Goal: Task Accomplishment & Management: Complete application form

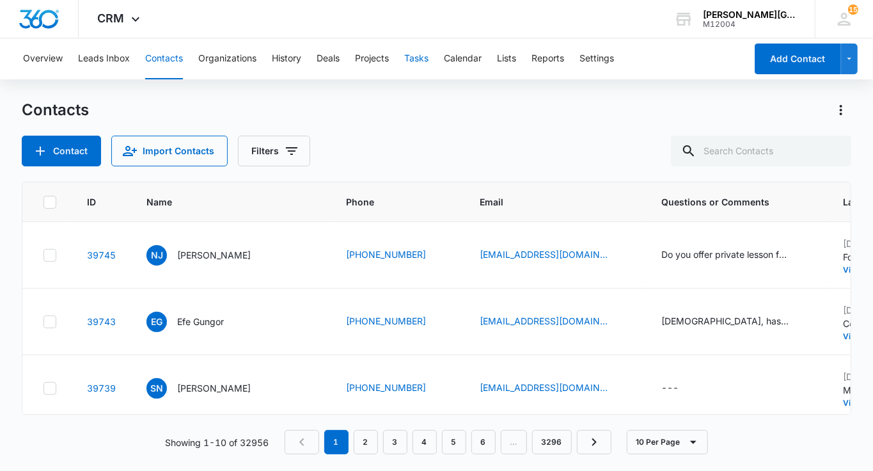
click at [414, 63] on button "Tasks" at bounding box center [416, 58] width 24 height 41
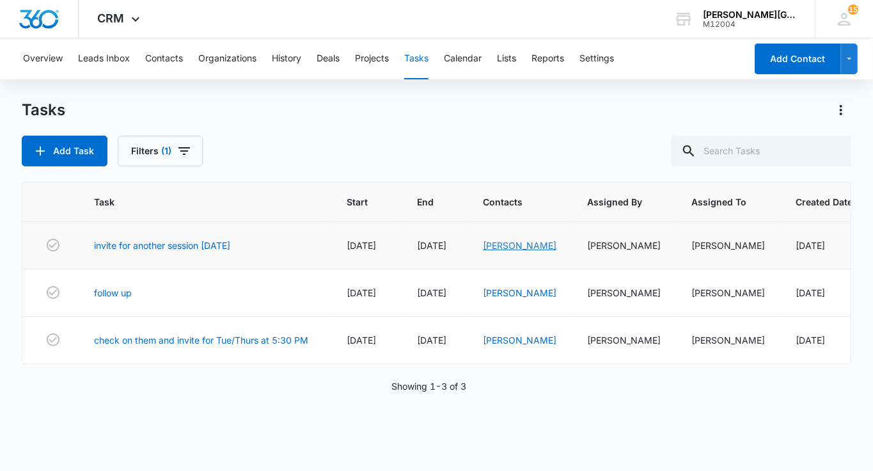
click at [508, 244] on link "Vedant Abishek" at bounding box center [520, 245] width 74 height 11
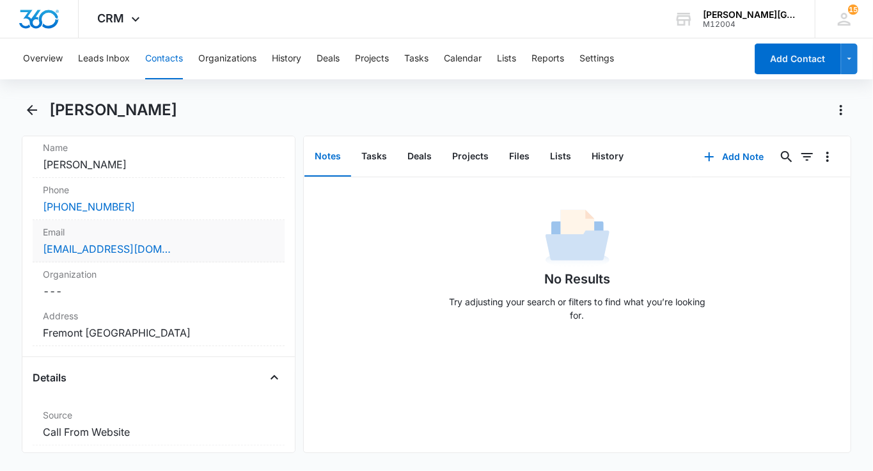
scroll to position [253, 0]
click at [212, 235] on label "Email" at bounding box center [159, 230] width 232 height 13
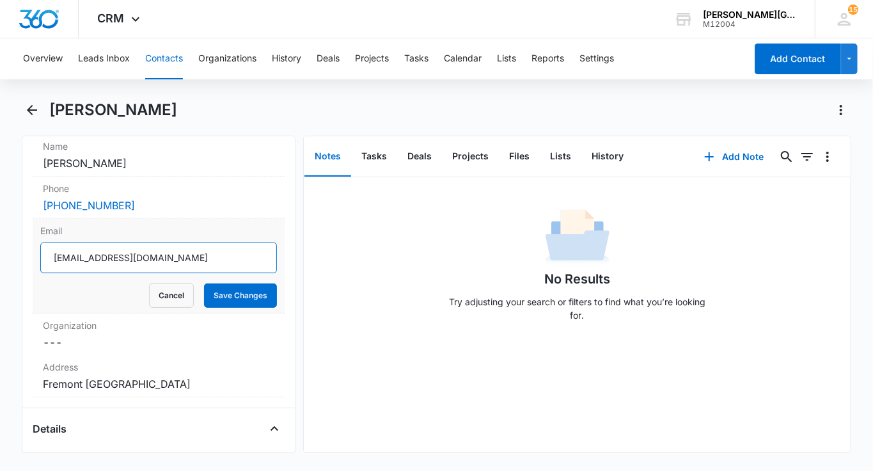
click at [182, 247] on input "laxmisundaresan@gmail.com" at bounding box center [158, 257] width 237 height 31
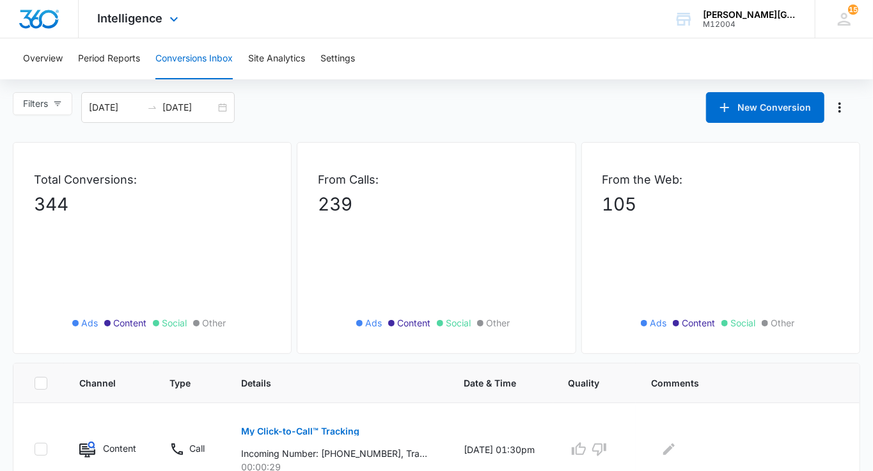
click at [164, 29] on div "Intelligence Apps Reputation Websites Forms CRM Email Social Shop Payments POS …" at bounding box center [140, 19] width 122 height 38
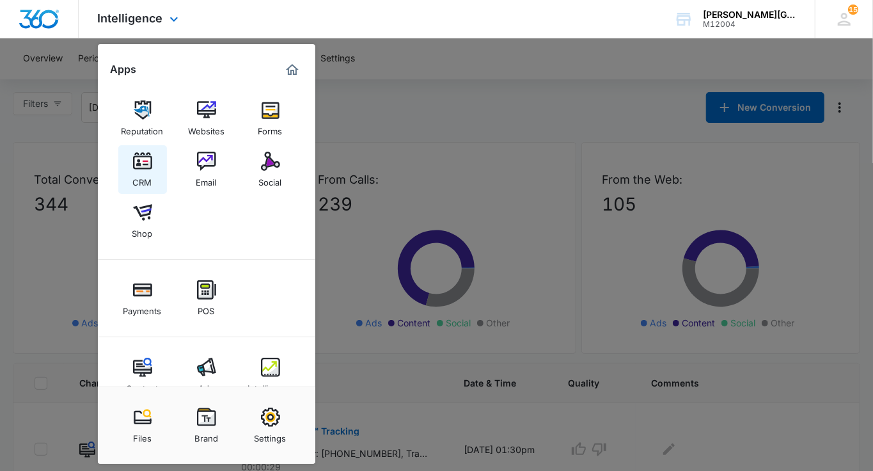
click at [148, 182] on div "CRM" at bounding box center [142, 179] width 19 height 17
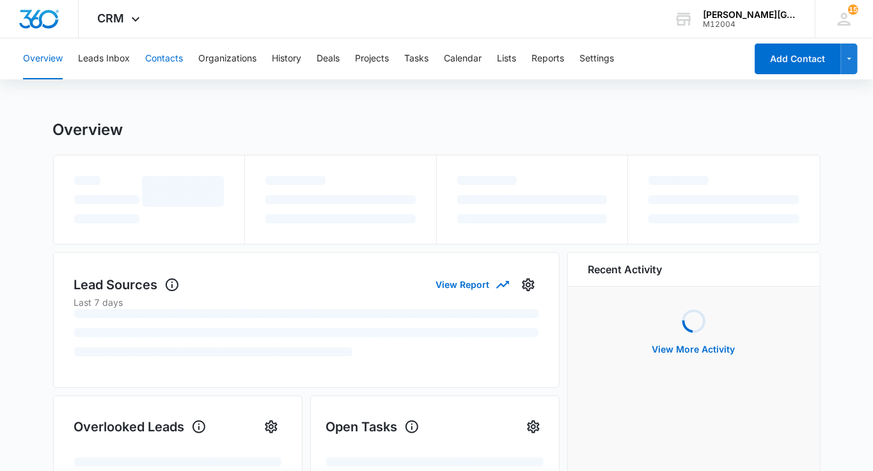
click at [175, 67] on button "Contacts" at bounding box center [164, 58] width 38 height 41
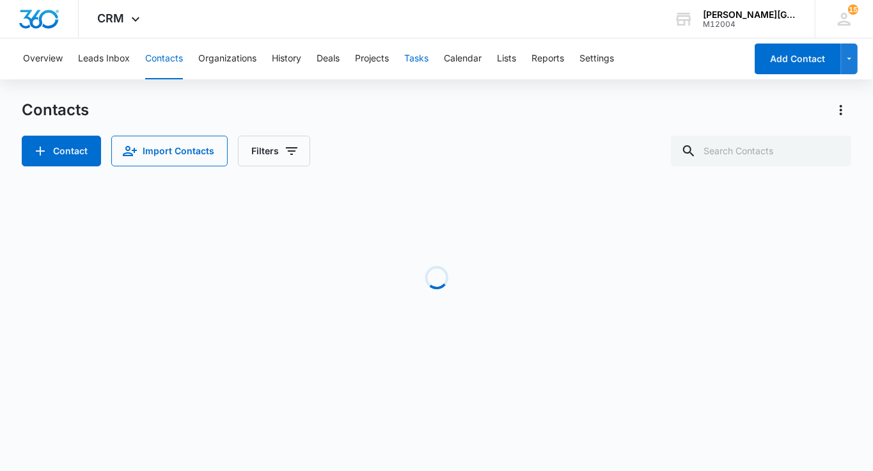
click at [411, 61] on button "Tasks" at bounding box center [416, 58] width 24 height 41
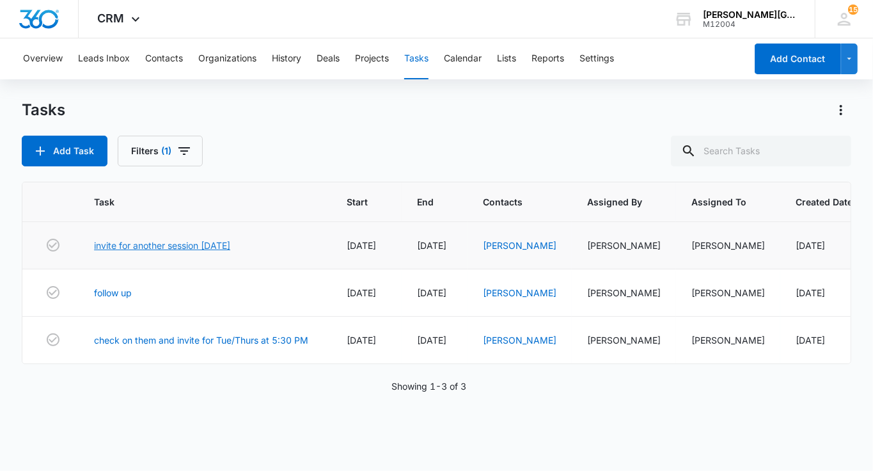
click at [138, 244] on link "invite for another session [DATE]" at bounding box center [162, 245] width 136 height 13
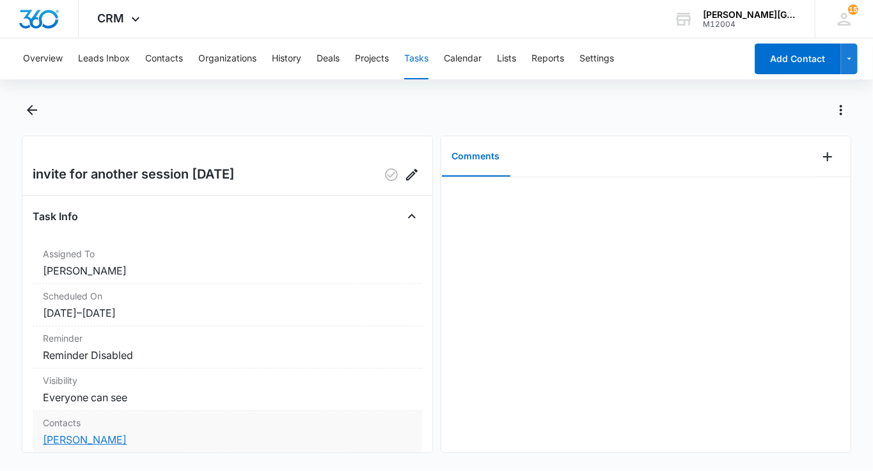
click at [73, 439] on link "[PERSON_NAME]" at bounding box center [85, 439] width 84 height 13
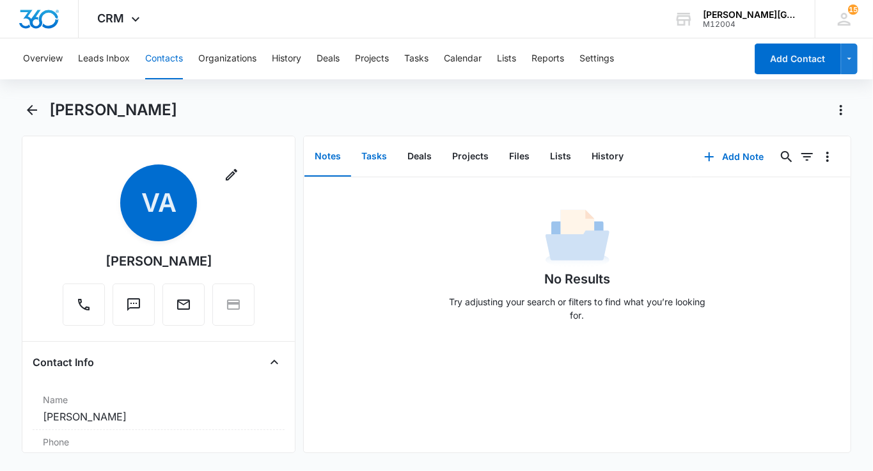
click at [368, 148] on button "Tasks" at bounding box center [374, 157] width 46 height 40
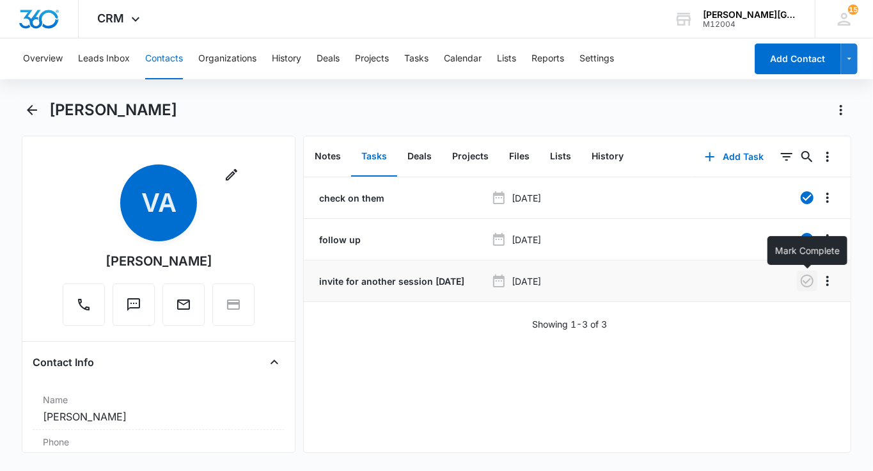
click at [803, 279] on icon "button" at bounding box center [807, 280] width 13 height 13
click at [615, 159] on button "History" at bounding box center [607, 157] width 52 height 40
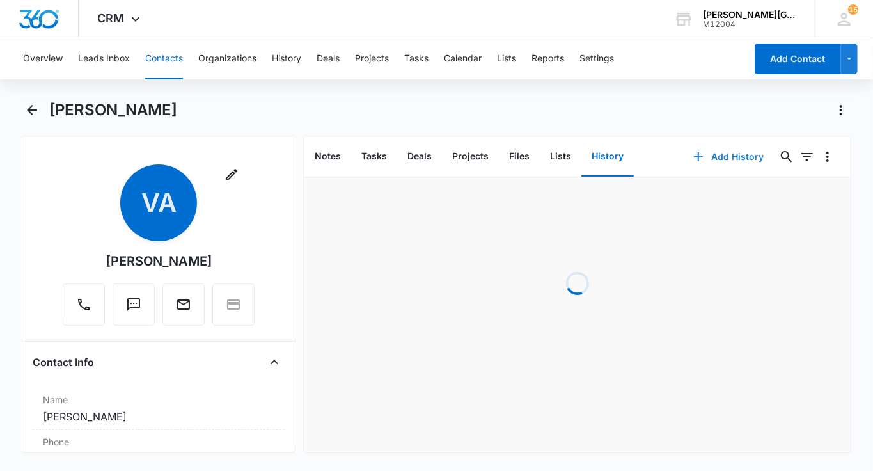
click at [694, 159] on icon "button" at bounding box center [698, 156] width 15 height 15
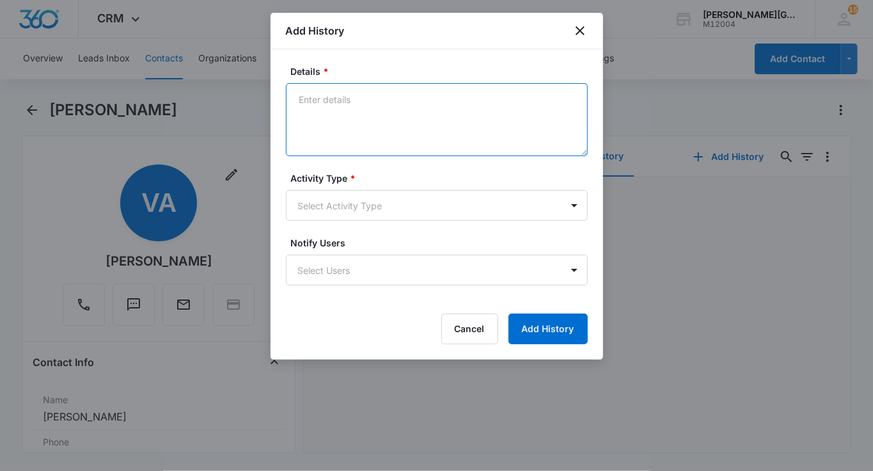
click at [374, 122] on textarea "Details *" at bounding box center [437, 119] width 302 height 73
paste textarea "Hi Lakshmi and Abishek, Hope this email finds you well! Just wanted to check in…"
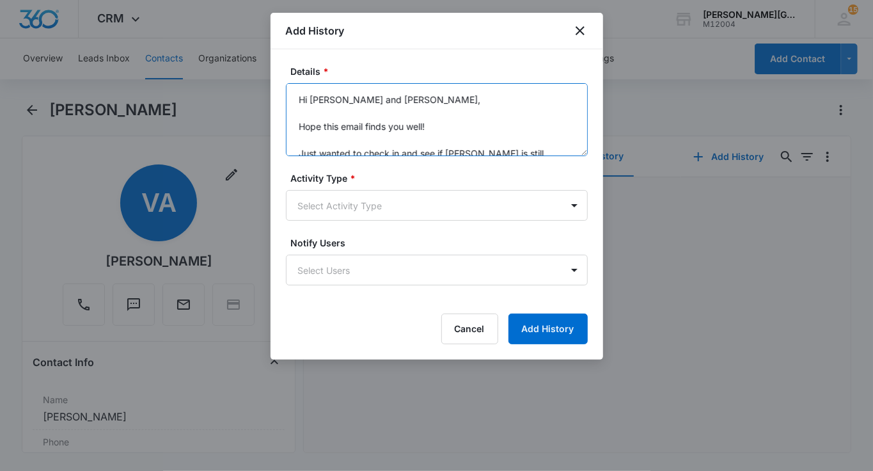
scroll to position [178, 0]
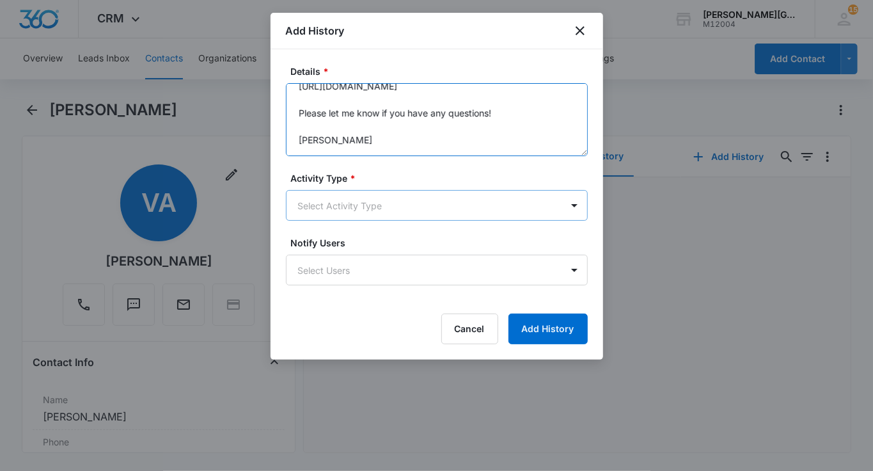
type textarea "Hi Lakshmi and Abishek, Hope this email finds you well! Just wanted to check in…"
click at [334, 217] on body "CRM Apps Reputation Websites Forms CRM Email Social Shop Payments POS Content A…" at bounding box center [436, 235] width 873 height 471
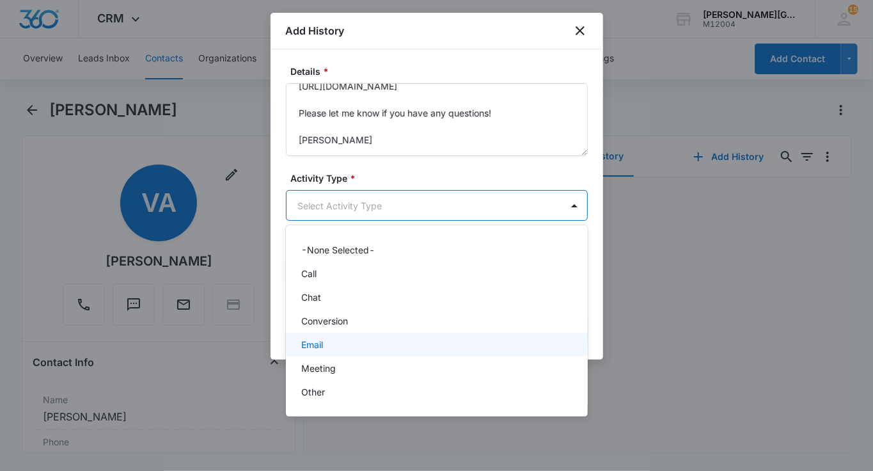
click at [329, 348] on div "Email" at bounding box center [435, 344] width 269 height 13
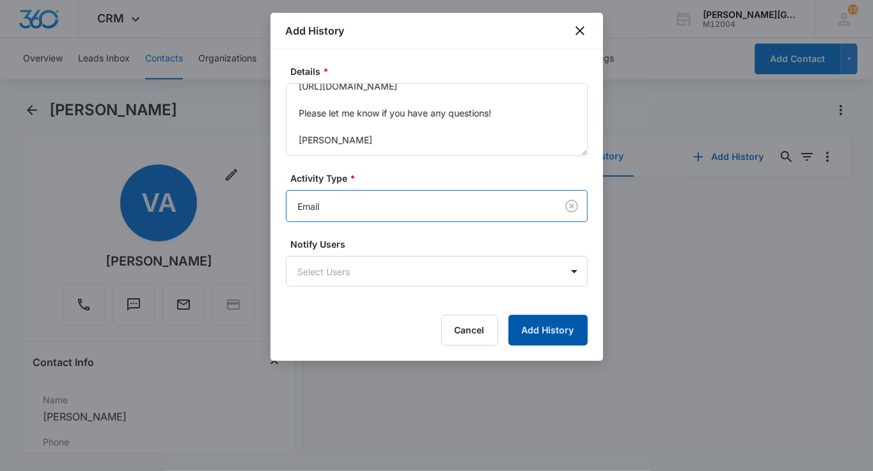
click at [554, 330] on button "Add History" at bounding box center [547, 330] width 79 height 31
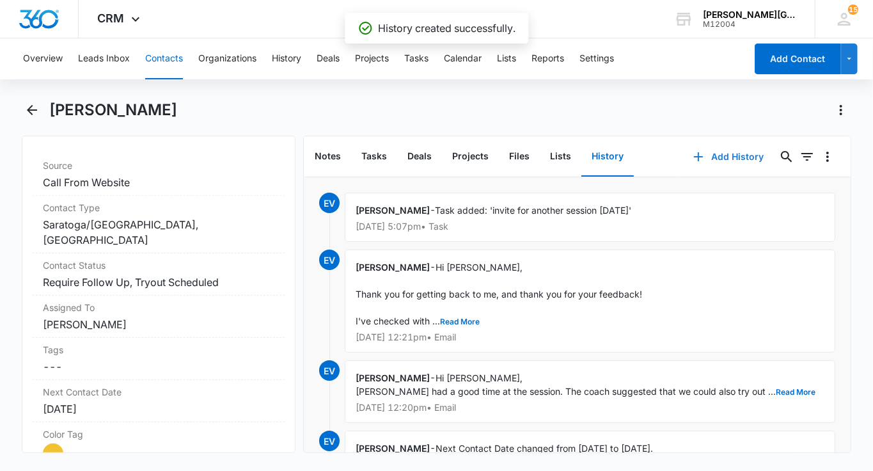
scroll to position [514, 0]
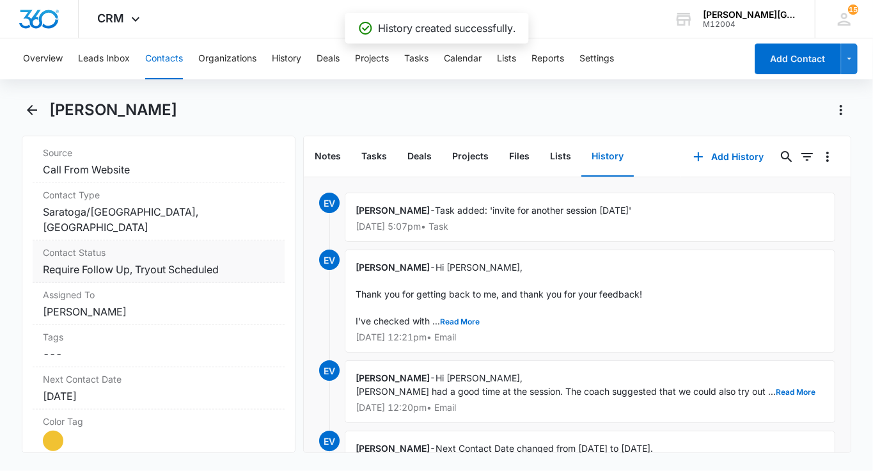
click at [232, 269] on dd "Cancel Save Changes Require Follow Up, Tryout Scheduled" at bounding box center [159, 269] width 232 height 15
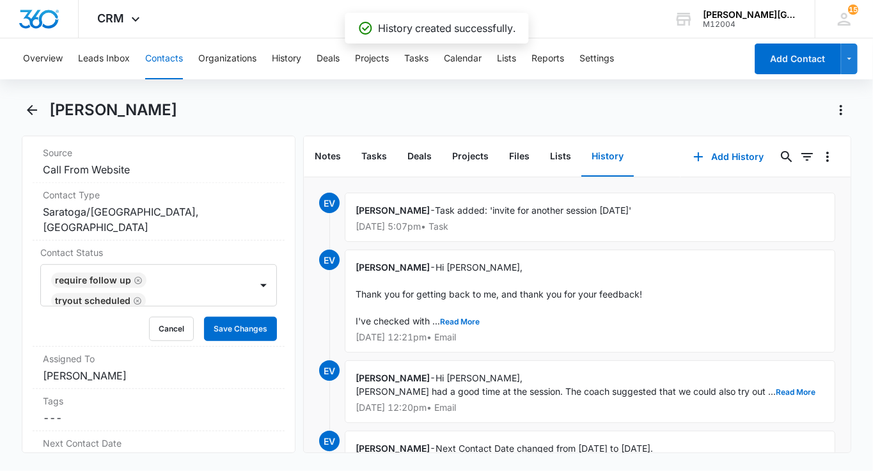
click at [238, 275] on div "Require Follow Up Tryout Scheduled" at bounding box center [146, 285] width 210 height 41
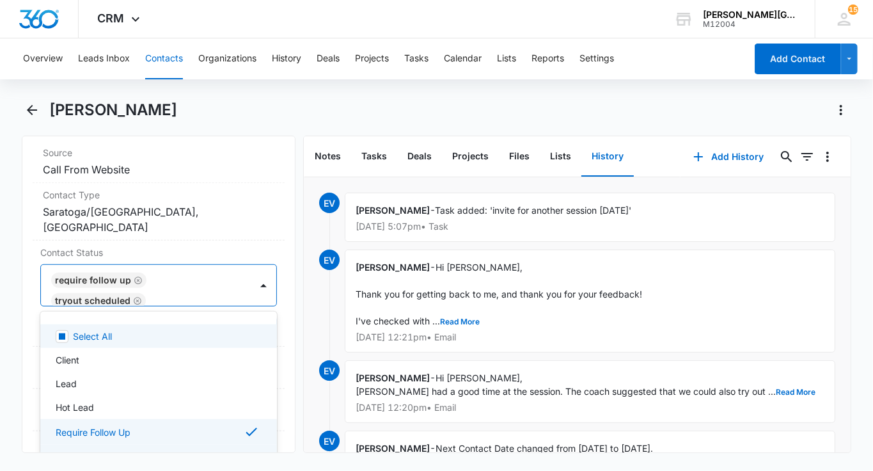
scroll to position [3, 0]
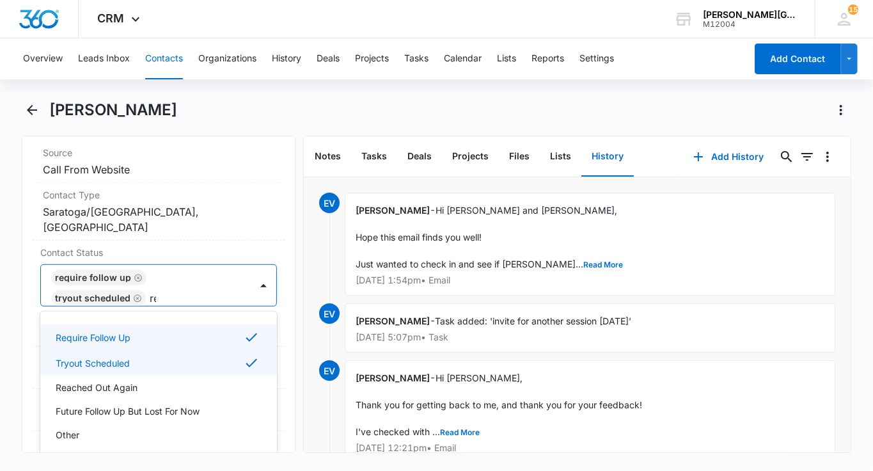
type input "rea"
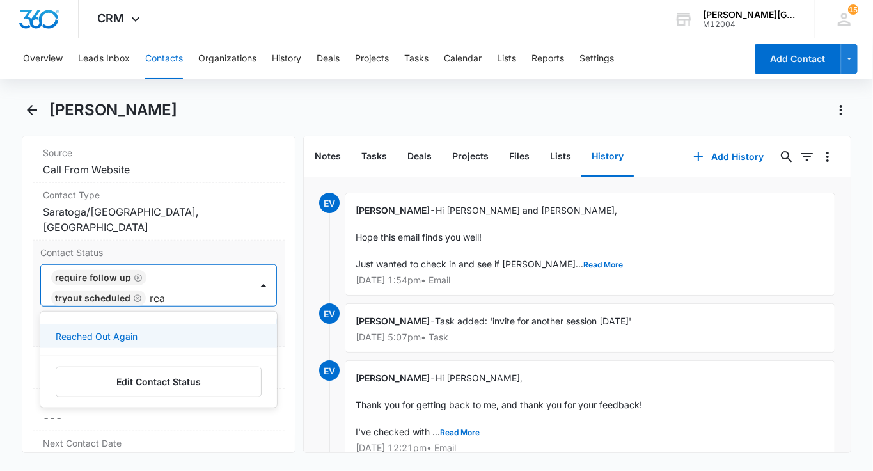
click at [171, 331] on div "Reached Out Again" at bounding box center [157, 335] width 203 height 13
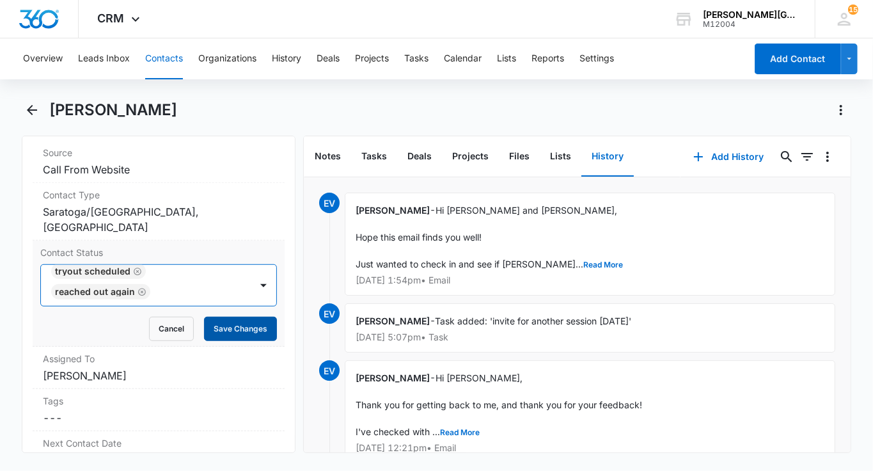
scroll to position [31, 0]
click at [249, 324] on button "Save Changes" at bounding box center [240, 329] width 73 height 24
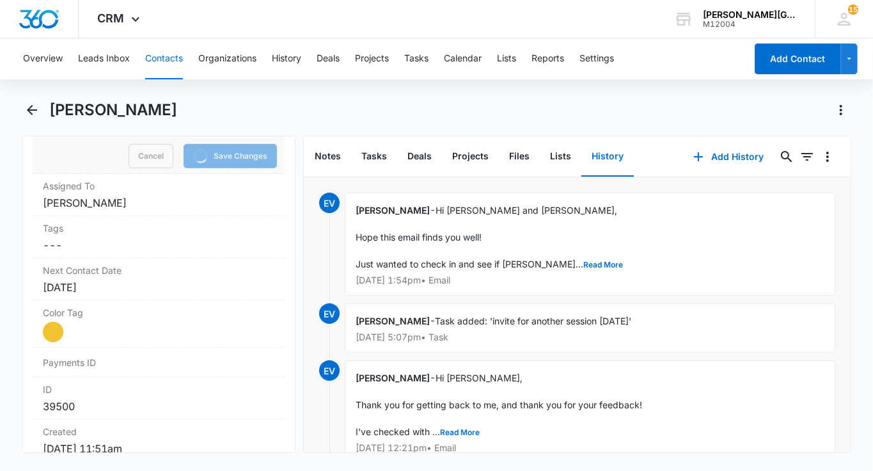
scroll to position [725, 0]
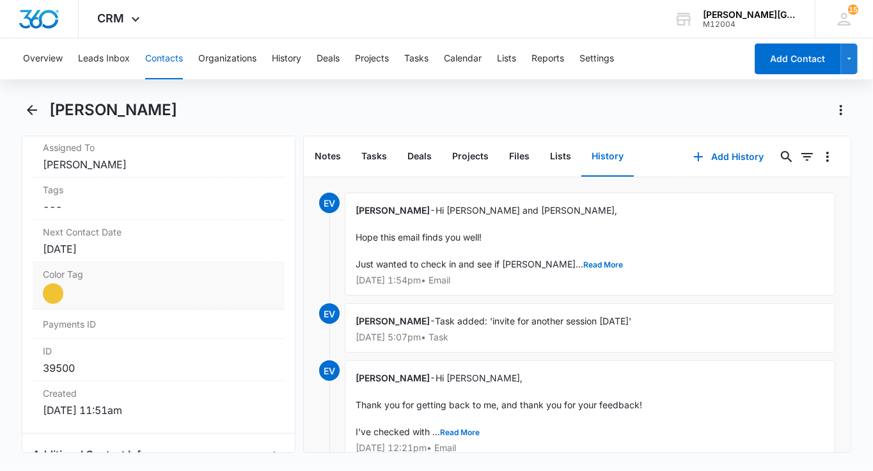
click at [96, 262] on div "Color Tag Current Color: Cancel Save Changes" at bounding box center [159, 285] width 252 height 47
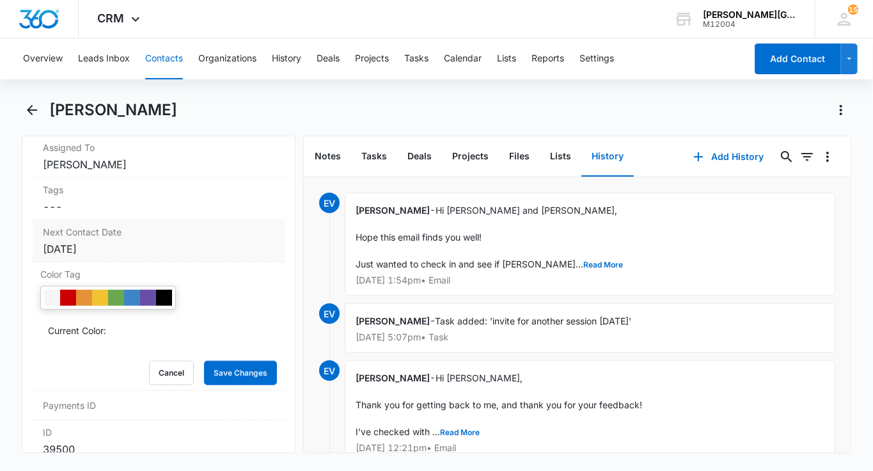
click at [90, 241] on div "Sep 24, 2025" at bounding box center [159, 248] width 232 height 15
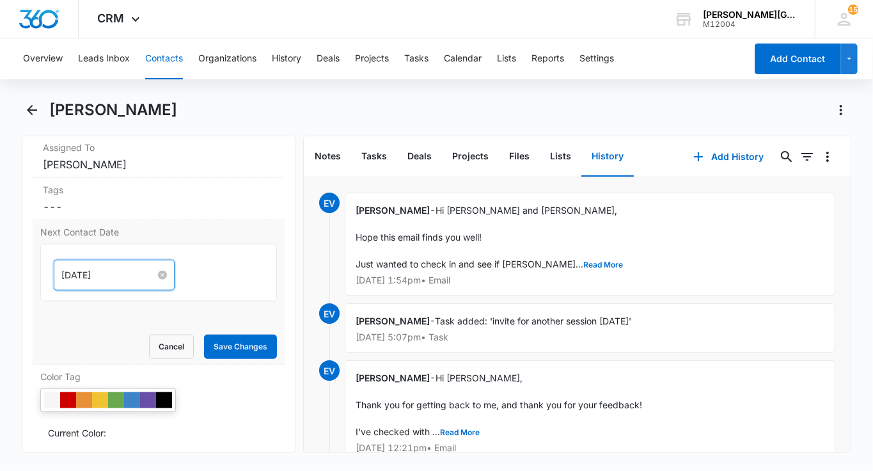
click at [85, 272] on input "Sep 24, 2025" at bounding box center [108, 275] width 94 height 14
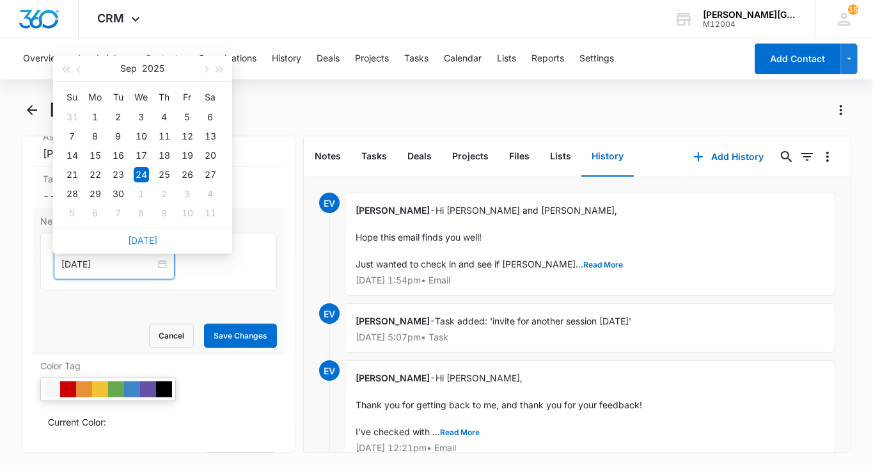
scroll to position [677, 0]
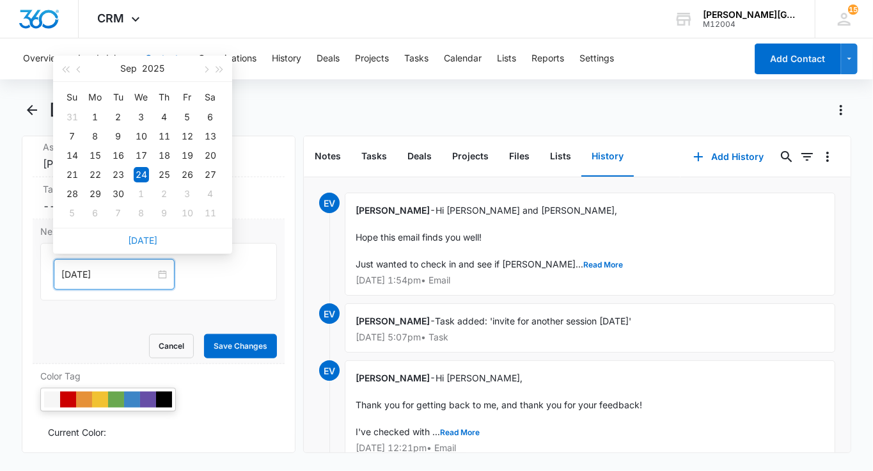
click at [150, 241] on link "Today" at bounding box center [142, 240] width 29 height 11
type input "Oct 7, 2025"
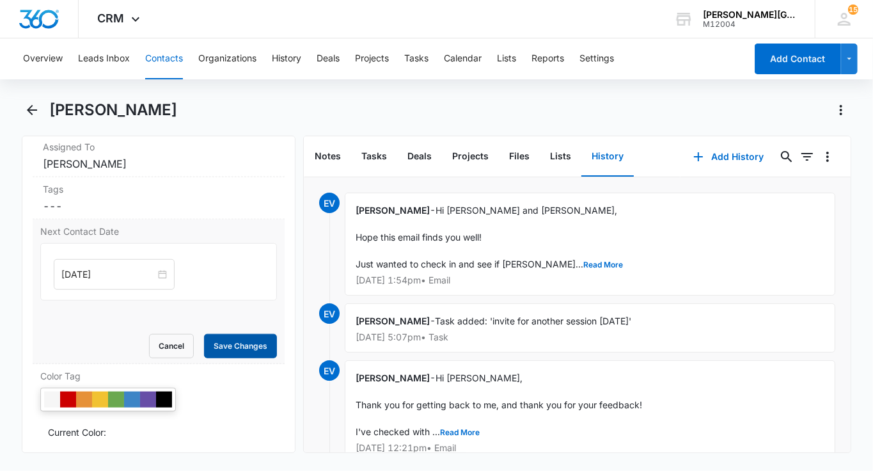
click at [223, 335] on button "Save Changes" at bounding box center [240, 346] width 73 height 24
click at [164, 40] on button "Contacts" at bounding box center [164, 58] width 38 height 41
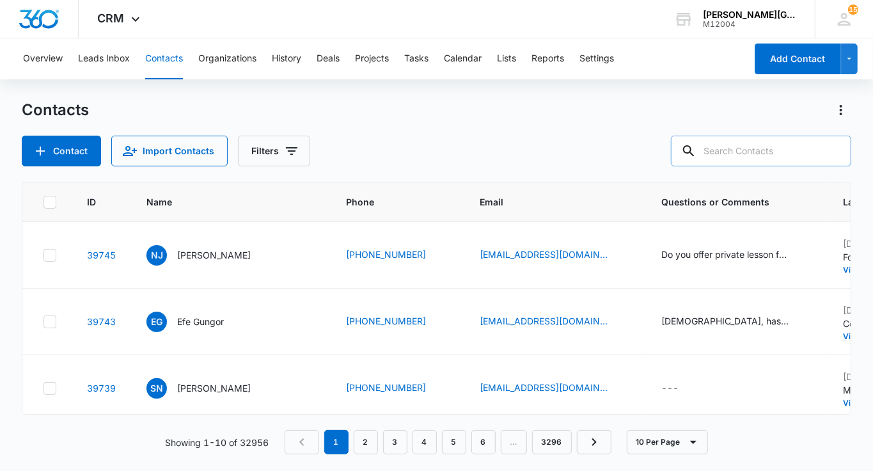
click at [801, 156] on input "text" at bounding box center [761, 151] width 180 height 31
paste input "jaylim0404@gmail.com"
type input "jaylim0404@gmail.com"
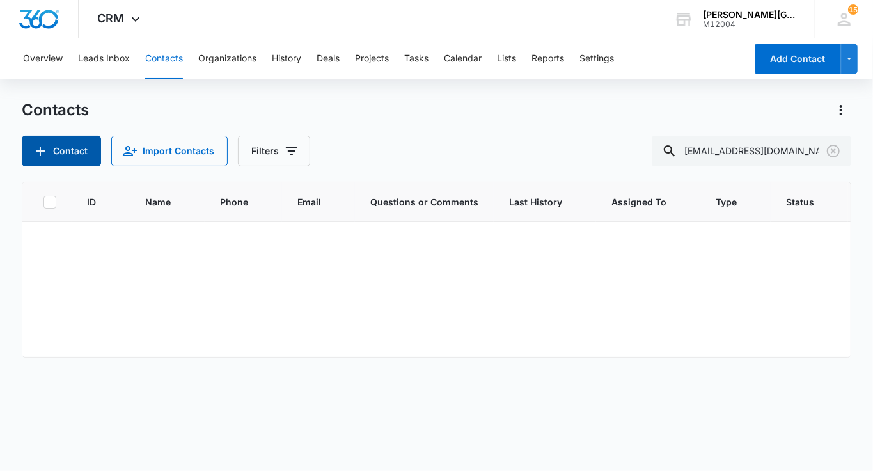
click at [72, 136] on button "Contact" at bounding box center [61, 151] width 79 height 31
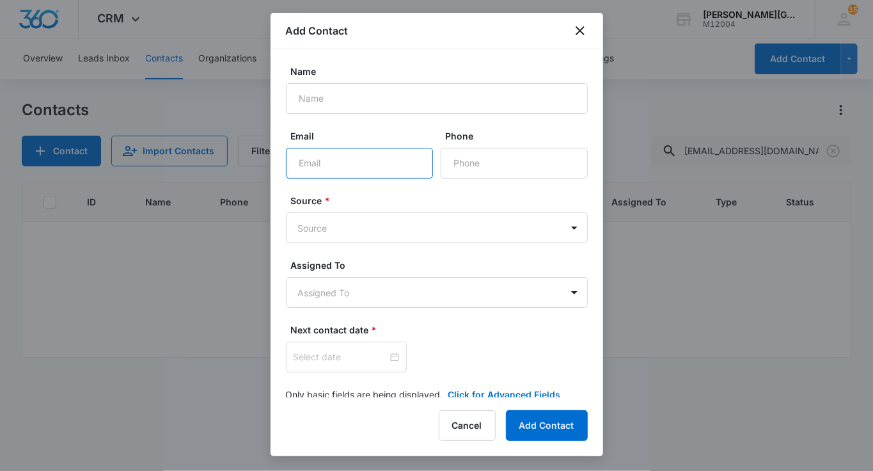
click at [356, 148] on input "Email" at bounding box center [359, 163] width 147 height 31
paste input "jaylim0404@gmail.com"
type input "jaylim0404@gmail.com"
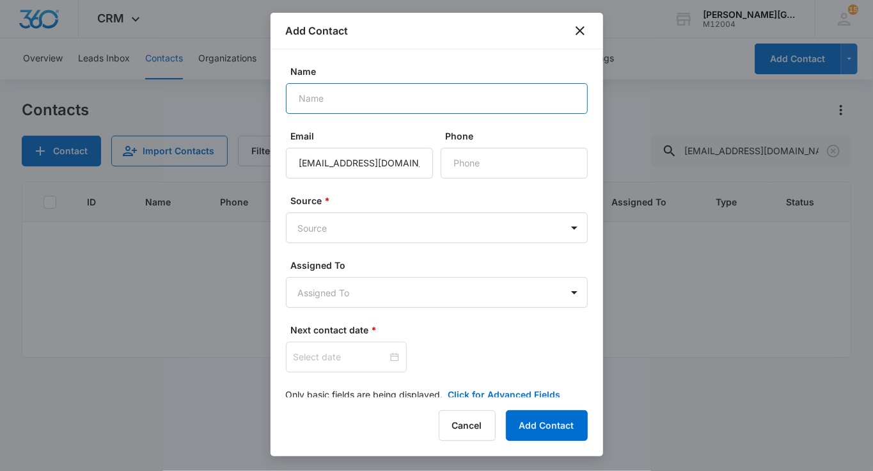
click at [302, 90] on input "Name" at bounding box center [437, 98] width 302 height 31
paste input "Jay Lim"
type input "Jay Lim"
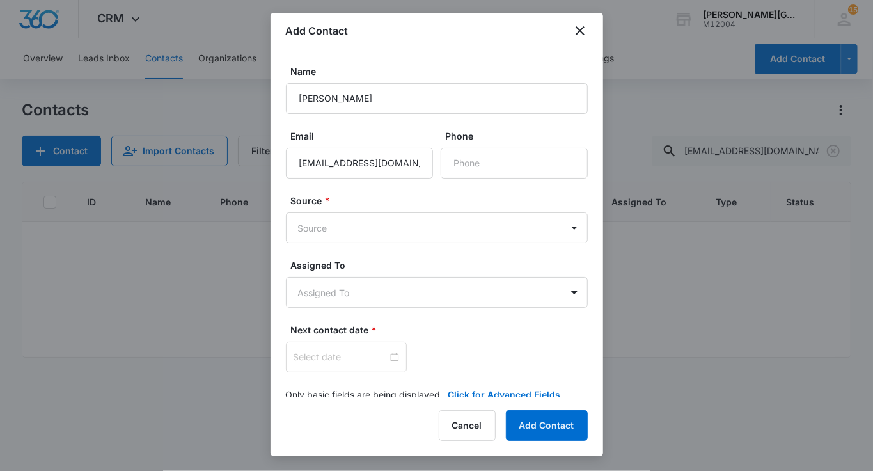
click at [0, 331] on div at bounding box center [436, 235] width 873 height 471
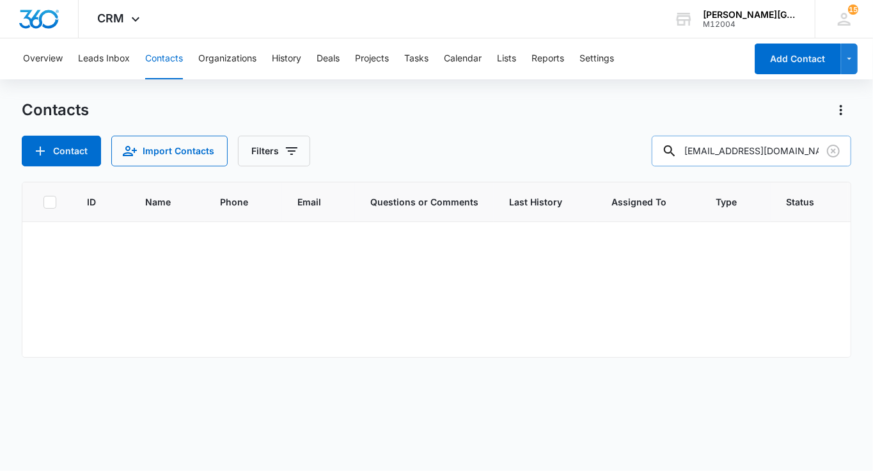
click at [750, 146] on input "jaylim0404@gmail.com" at bounding box center [752, 151] width 200 height 31
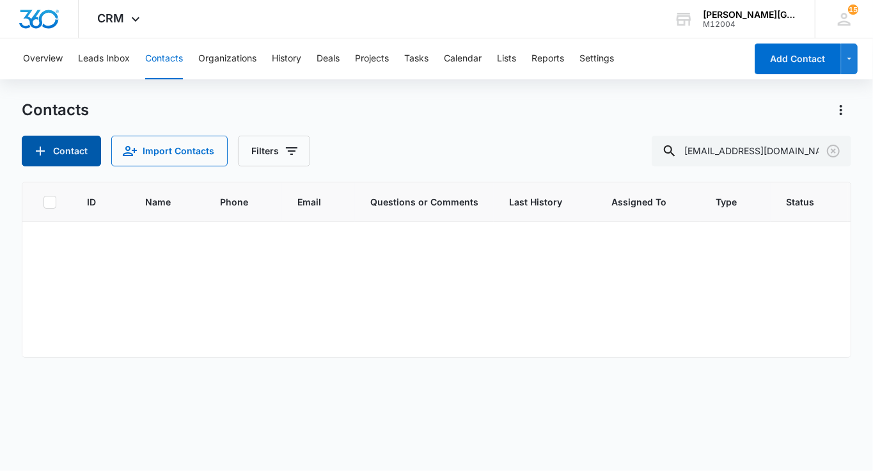
click at [71, 148] on button "Contact" at bounding box center [61, 151] width 79 height 31
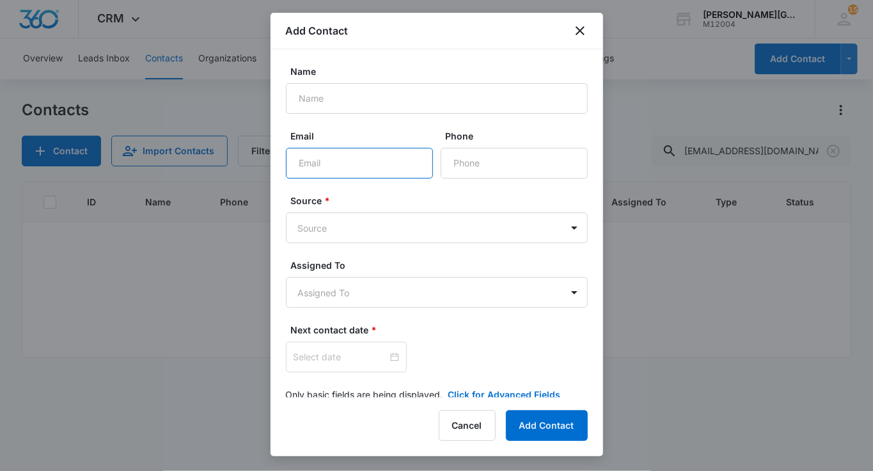
click at [318, 169] on input "Email" at bounding box center [359, 163] width 147 height 31
paste input "jaylim0404@gmail.com"
type input "jaylim0404@gmail.com"
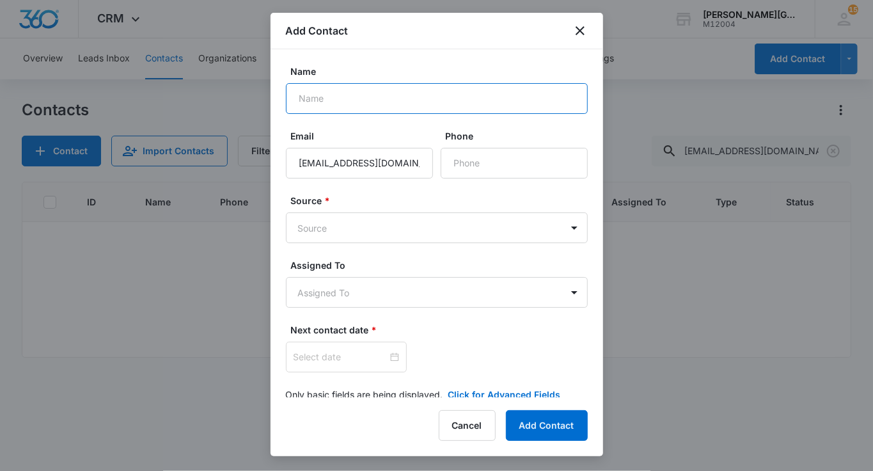
click at [327, 107] on input "Name" at bounding box center [437, 98] width 302 height 31
type input "Jay Lim"
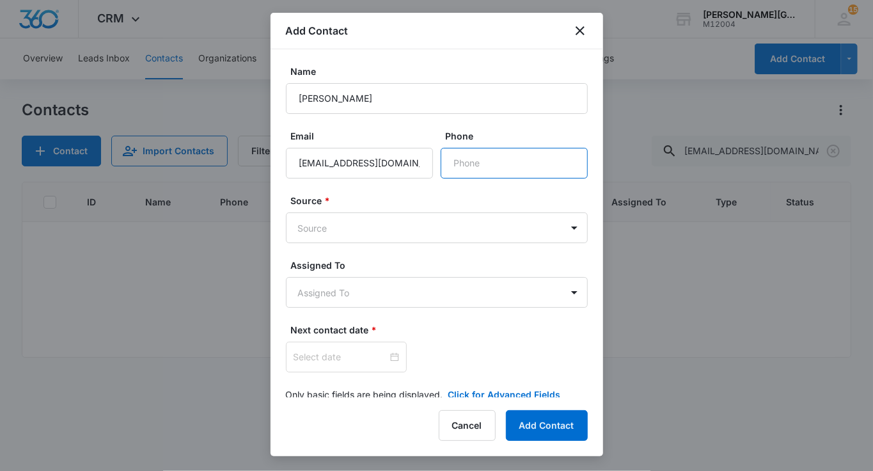
click at [481, 166] on input "Phone" at bounding box center [514, 163] width 147 height 31
paste input "(669) 298-9200"
type input "(669) 298-9200"
click at [400, 223] on body "CRM Apps Reputation Websites Forms CRM Email Social Shop Payments POS Content A…" at bounding box center [436, 235] width 873 height 471
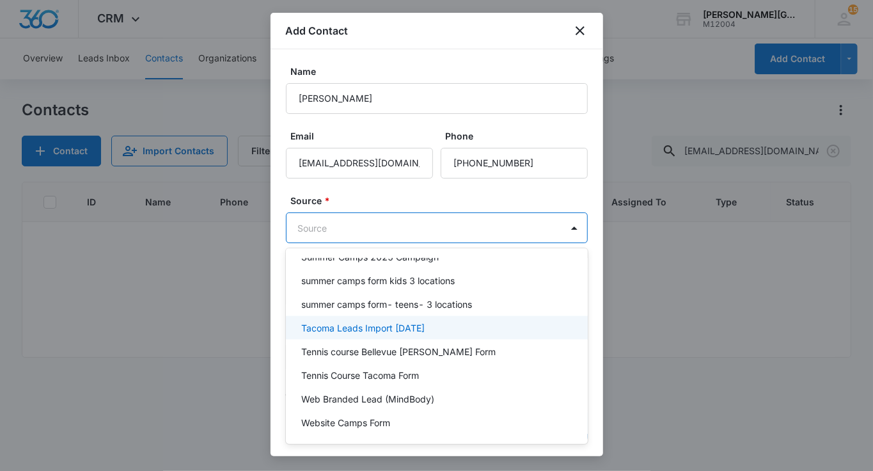
scroll to position [1050, 0]
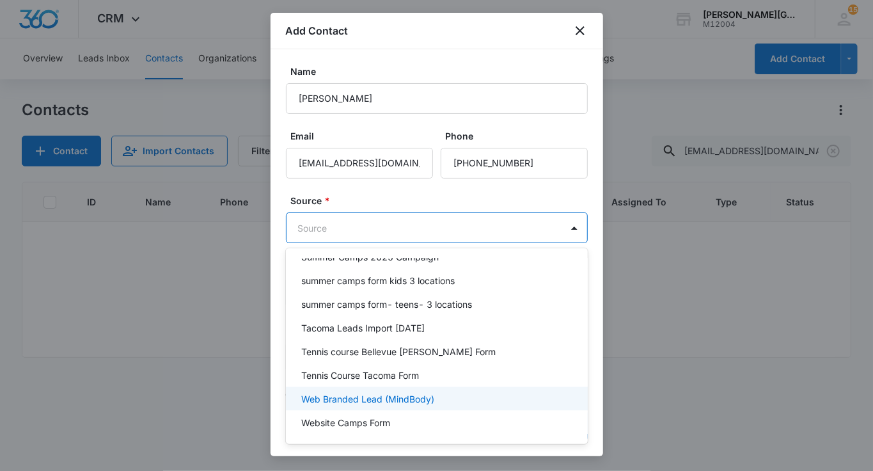
click at [361, 387] on div "Web Branded Lead (MindBody)" at bounding box center [437, 399] width 302 height 24
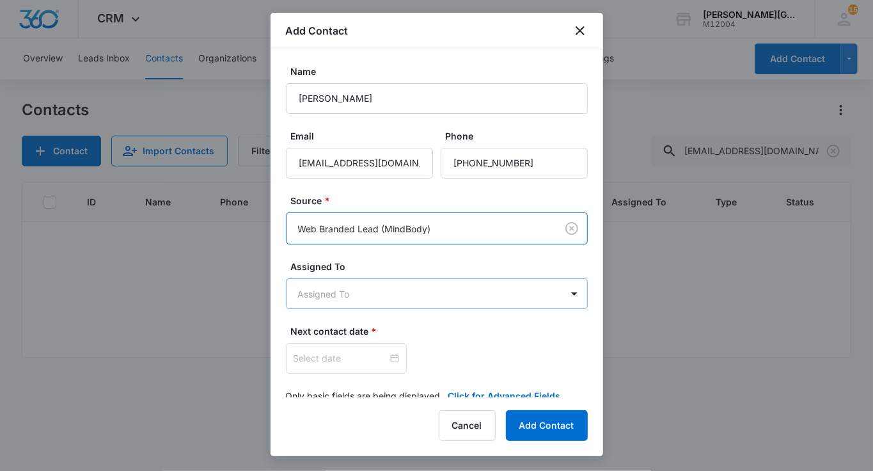
click at [345, 299] on body "CRM Apps Reputation Websites Forms CRM Email Social Shop Payments POS Content A…" at bounding box center [436, 235] width 873 height 471
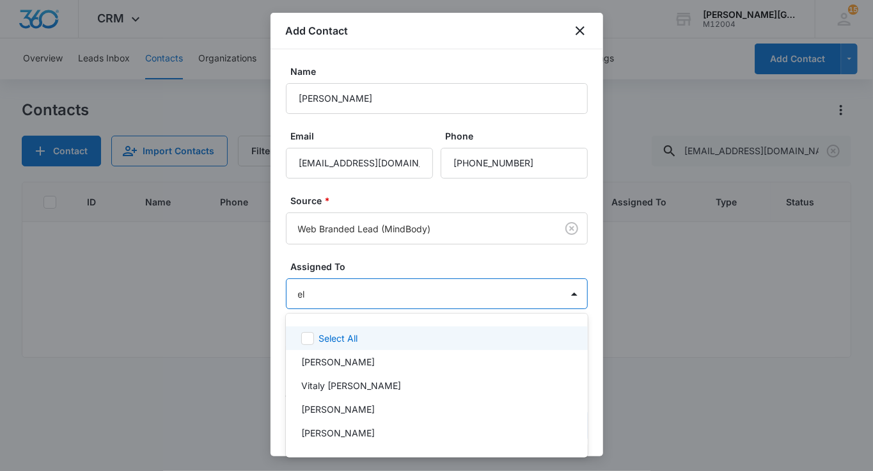
type input "eli"
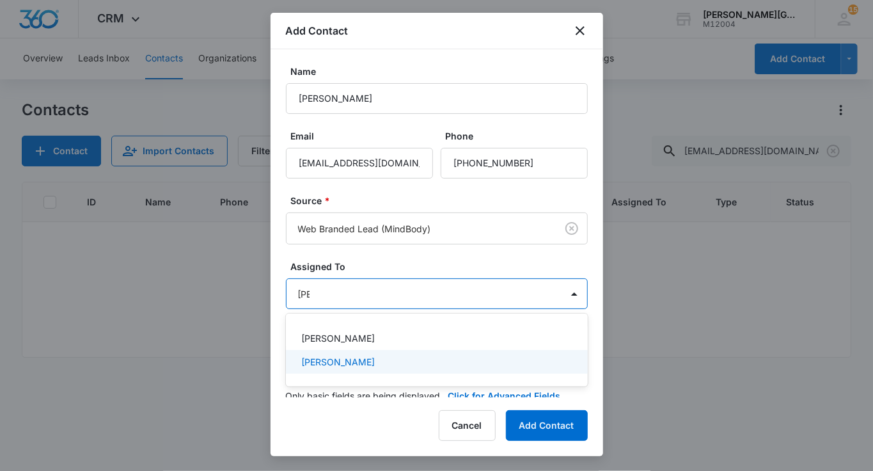
click at [361, 355] on p "Elizabeth Vankova" at bounding box center [338, 361] width 74 height 13
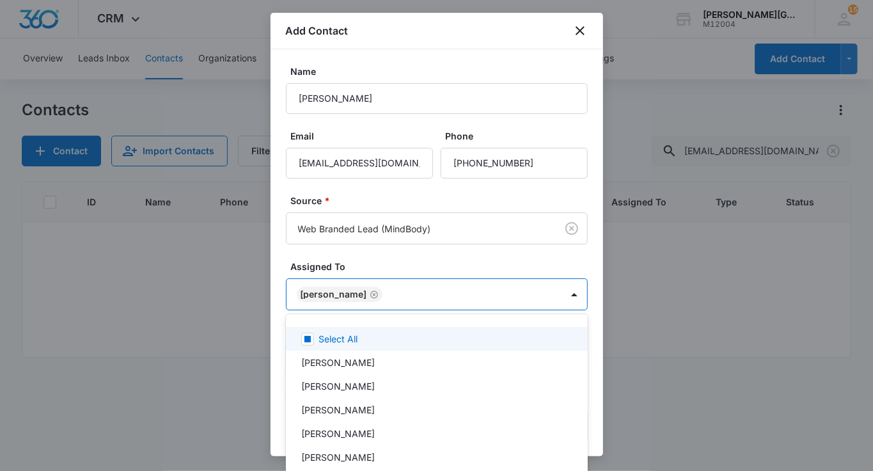
click at [367, 288] on div at bounding box center [436, 235] width 873 height 471
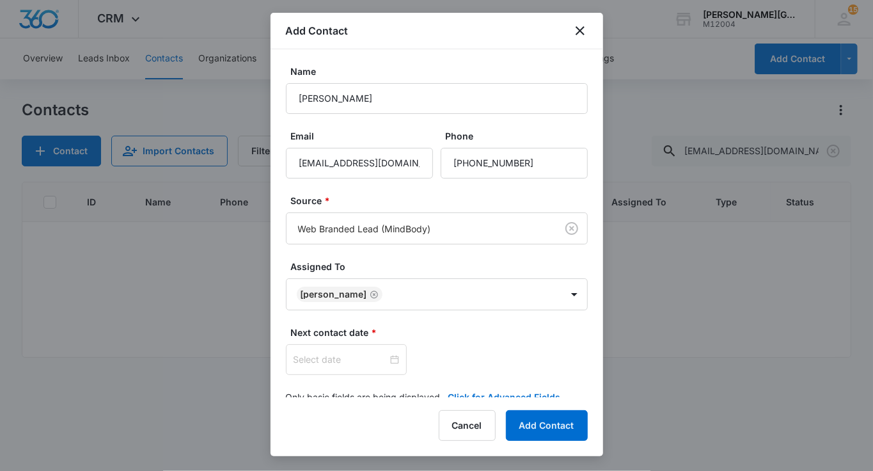
scroll to position [20, 0]
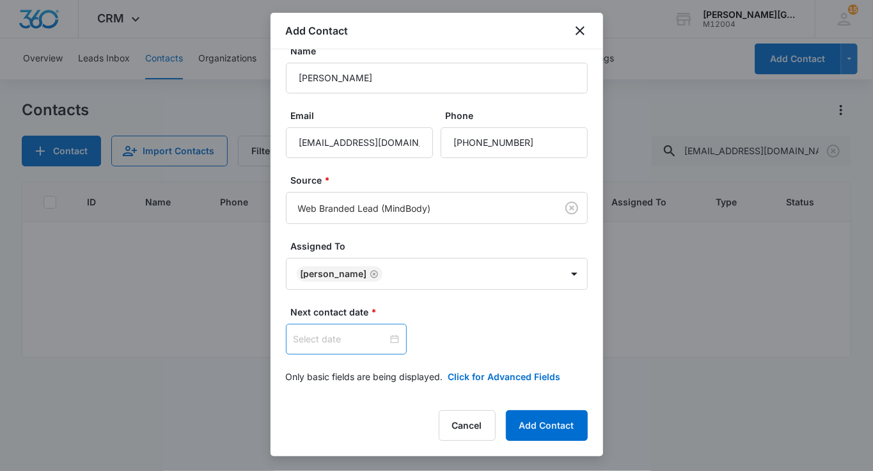
click at [324, 345] on div at bounding box center [346, 339] width 121 height 31
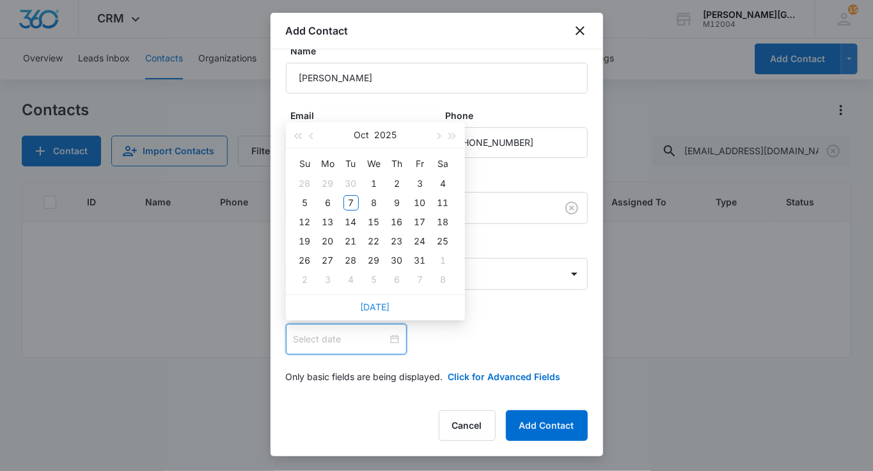
click at [377, 310] on link "Today" at bounding box center [375, 306] width 29 height 11
type input "Oct 7, 2025"
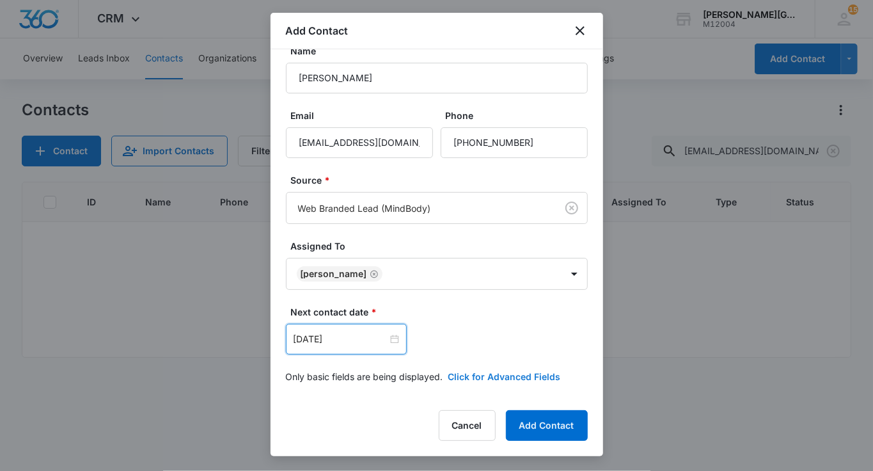
click at [487, 376] on button "Click for Advanced Fields" at bounding box center [504, 376] width 113 height 13
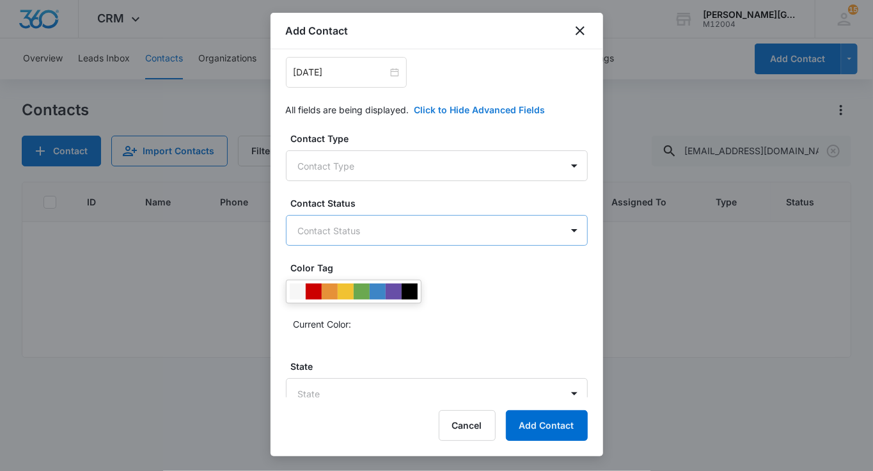
scroll to position [289, 0]
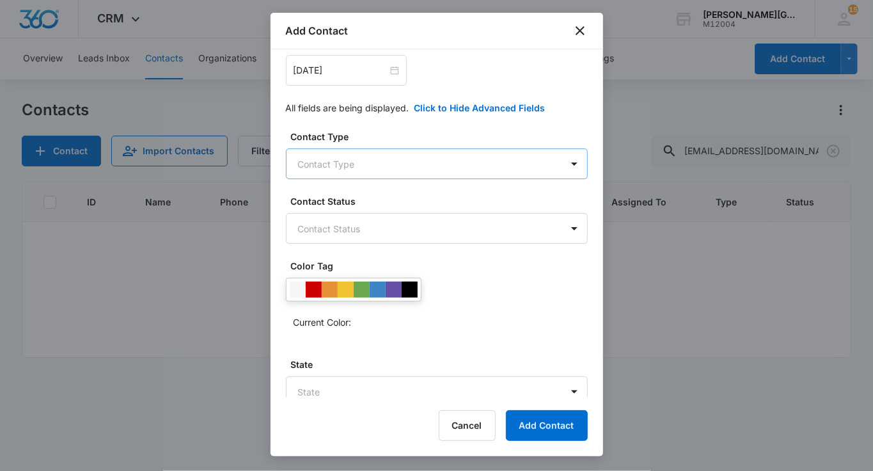
click at [392, 168] on body "CRM Apps Reputation Websites Forms CRM Email Social Shop Payments POS Content A…" at bounding box center [436, 235] width 873 height 471
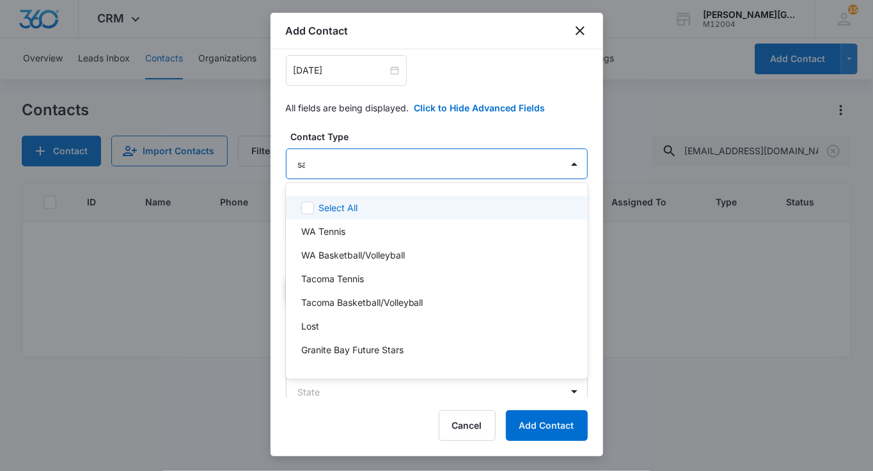
type input "sar"
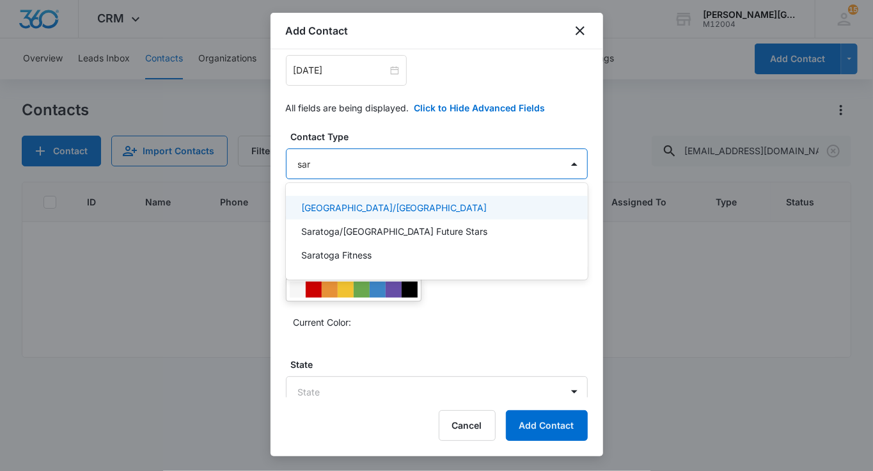
click at [370, 207] on p "Saratoga/West Valley College" at bounding box center [394, 207] width 186 height 13
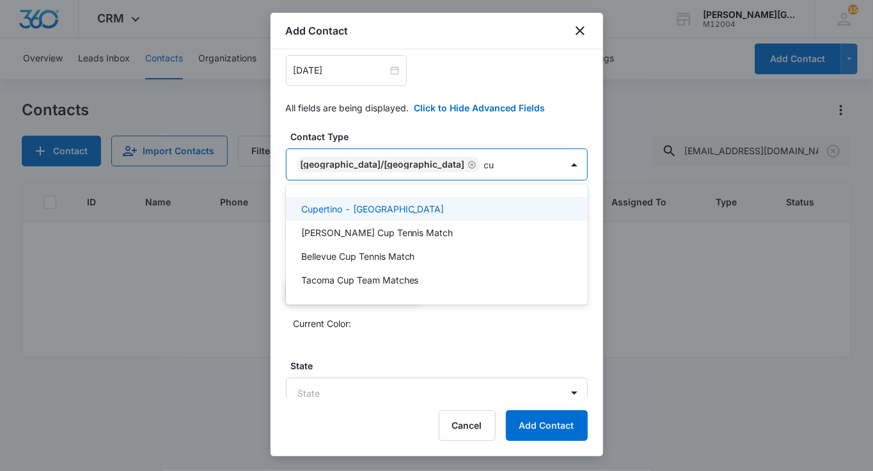
type input "cup"
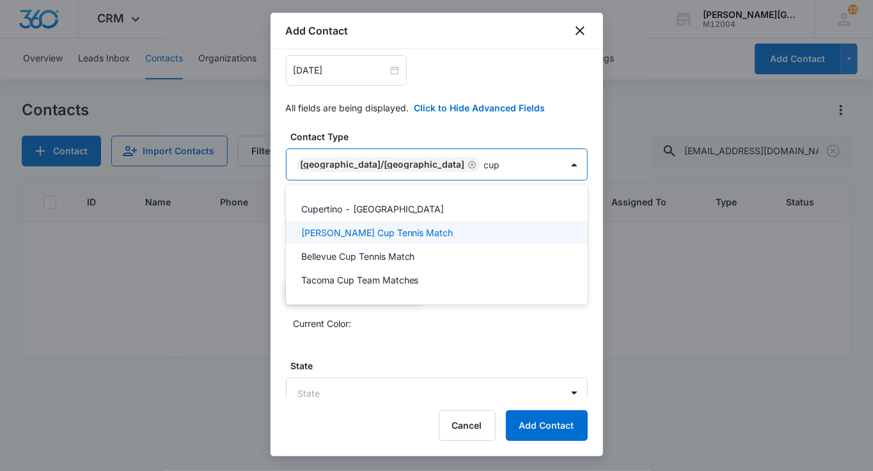
click at [363, 209] on p "Cupertino - De Anza College" at bounding box center [372, 208] width 143 height 13
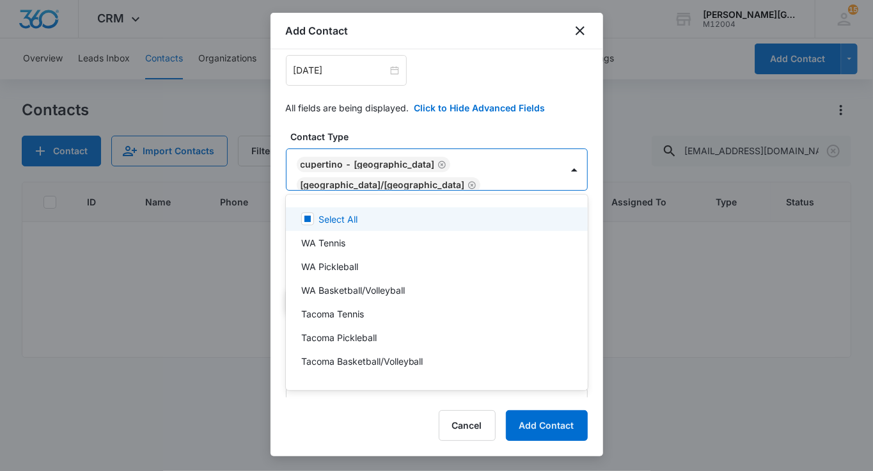
click at [393, 152] on div at bounding box center [436, 235] width 873 height 471
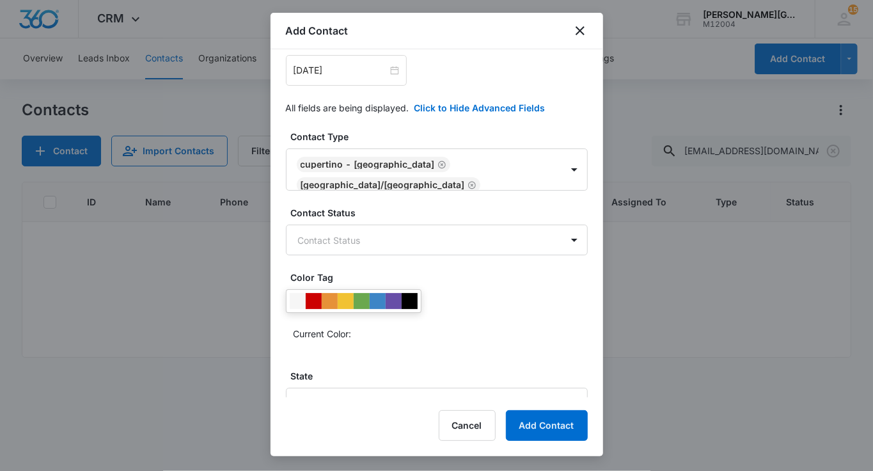
scroll to position [10, 0]
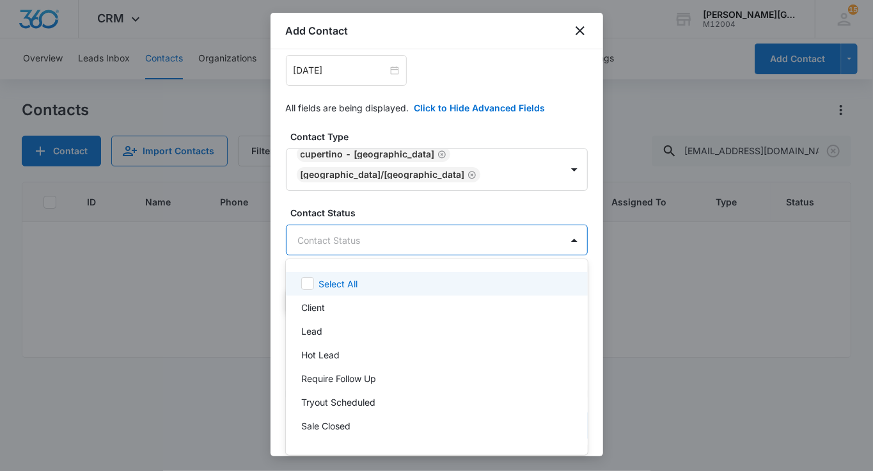
click at [342, 228] on body "CRM Apps Reputation Websites Forms CRM Email Social Shop Payments POS Content A…" at bounding box center [436, 235] width 873 height 471
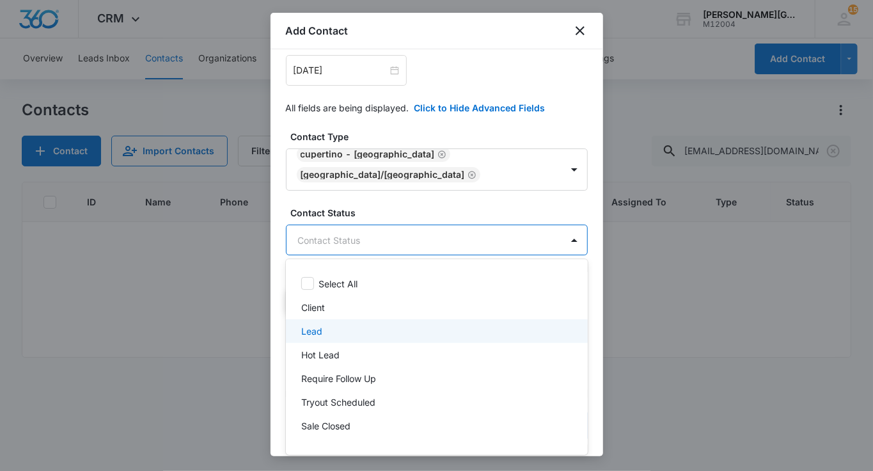
click at [319, 329] on p "Lead" at bounding box center [311, 330] width 21 height 13
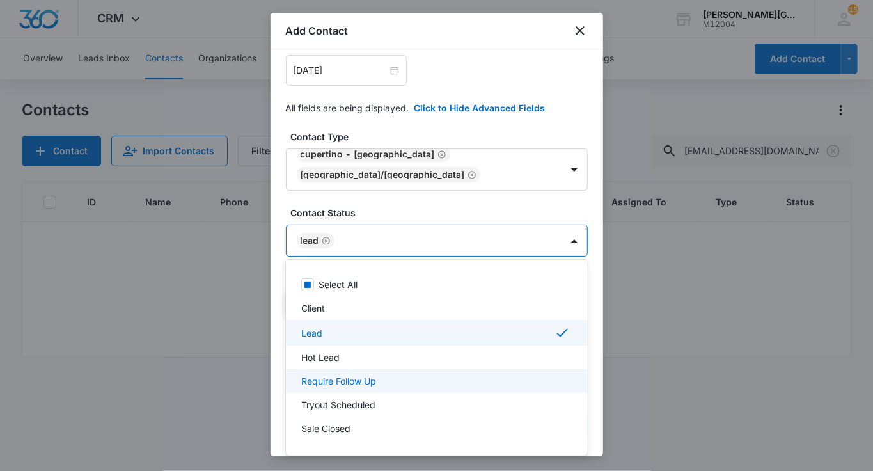
click at [342, 383] on p "Require Follow Up" at bounding box center [338, 380] width 75 height 13
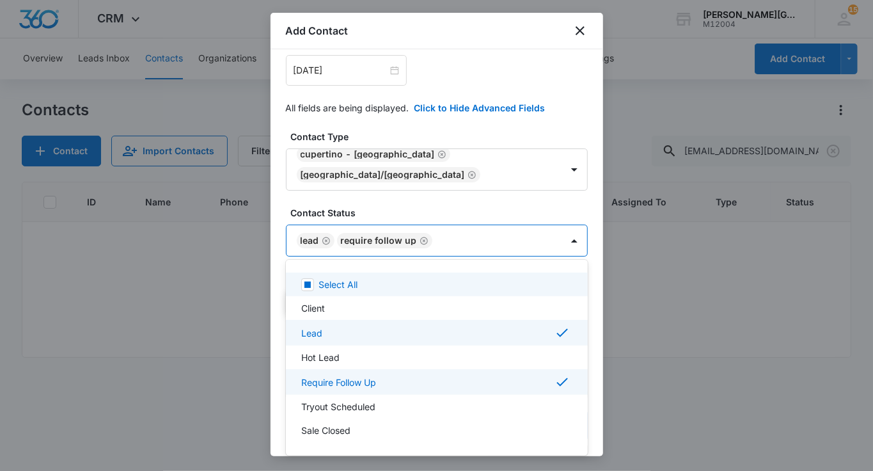
click at [412, 208] on div at bounding box center [436, 235] width 873 height 471
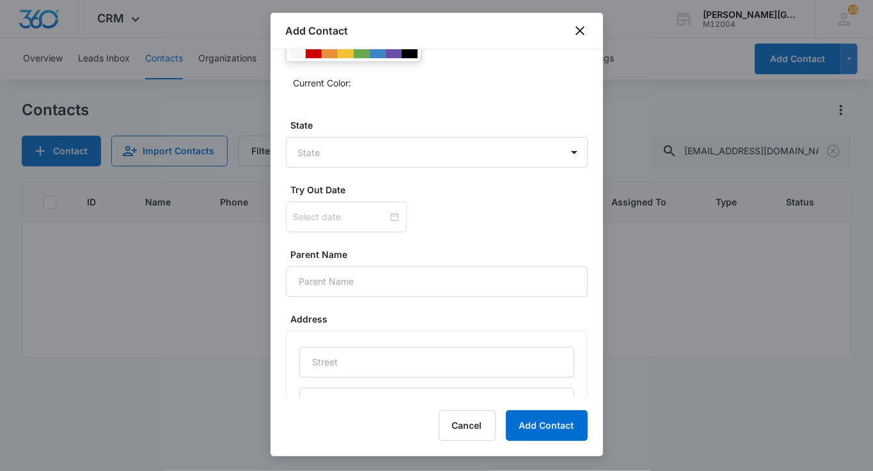
scroll to position [599, 0]
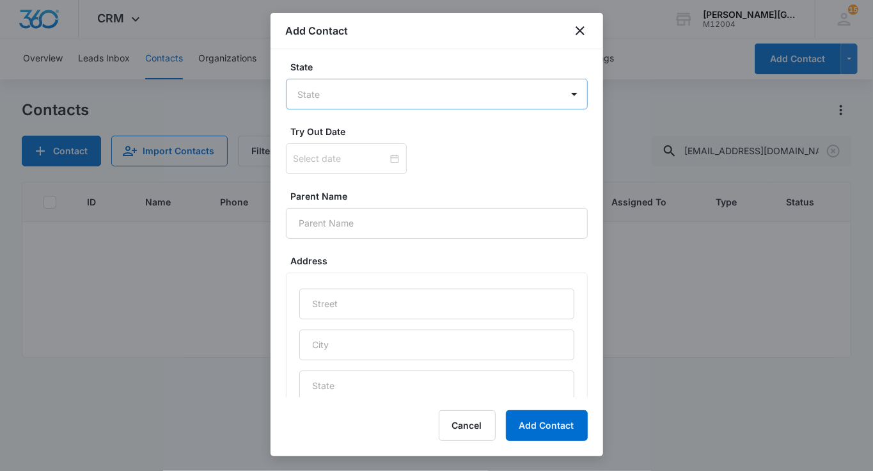
click at [345, 93] on body "CRM Apps Reputation Websites Forms CRM Email Social Shop Payments POS Content A…" at bounding box center [436, 235] width 873 height 471
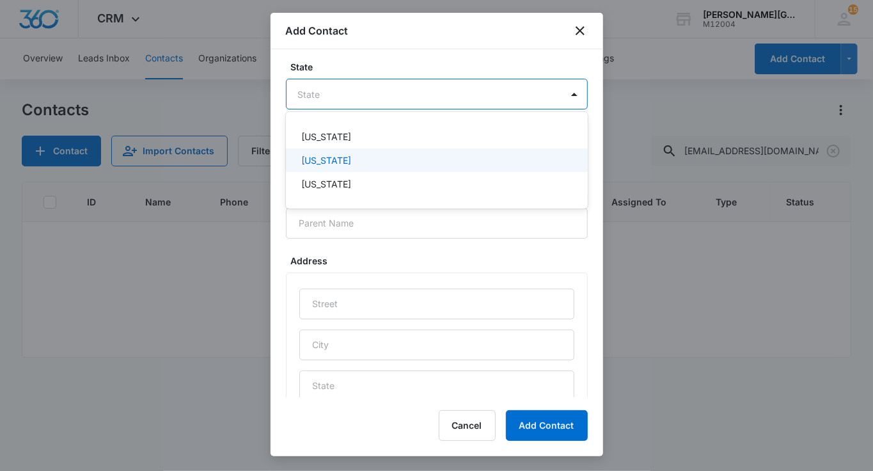
click at [324, 159] on p "California" at bounding box center [326, 160] width 50 height 13
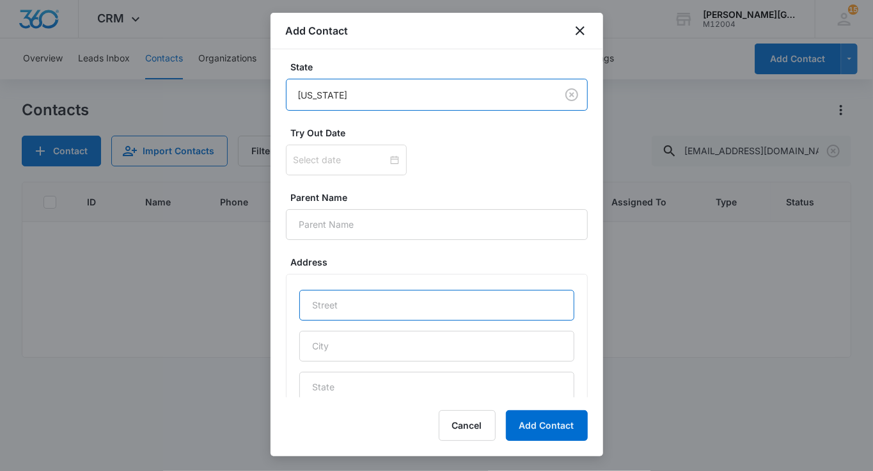
click at [340, 296] on input "text" at bounding box center [436, 305] width 275 height 31
paste input "880 forest ridge dr"
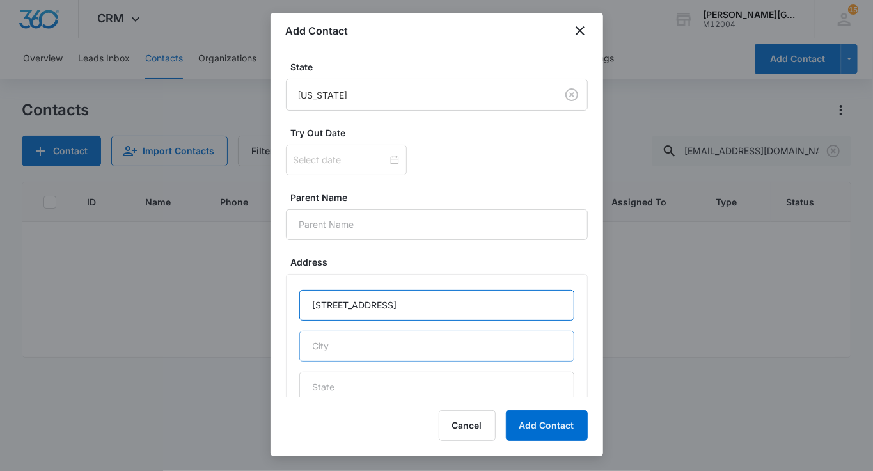
type input "880 forest ridge dr"
click at [340, 343] on input "text" at bounding box center [436, 346] width 275 height 31
type input "San Jose"
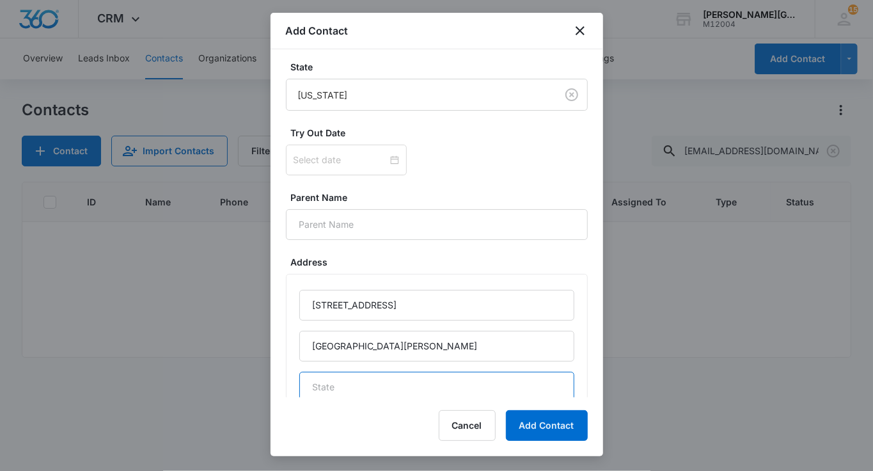
click at [355, 386] on input "text" at bounding box center [436, 387] width 275 height 31
type input "CA"
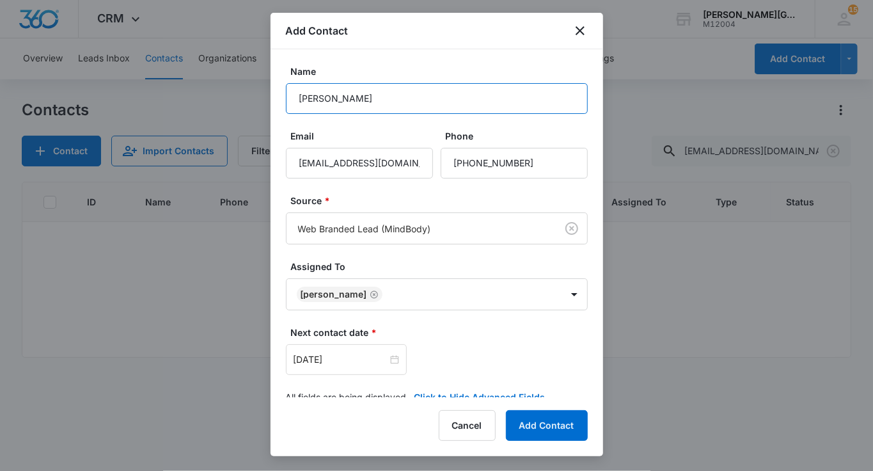
click at [389, 102] on input "Jay Lim" at bounding box center [437, 98] width 302 height 31
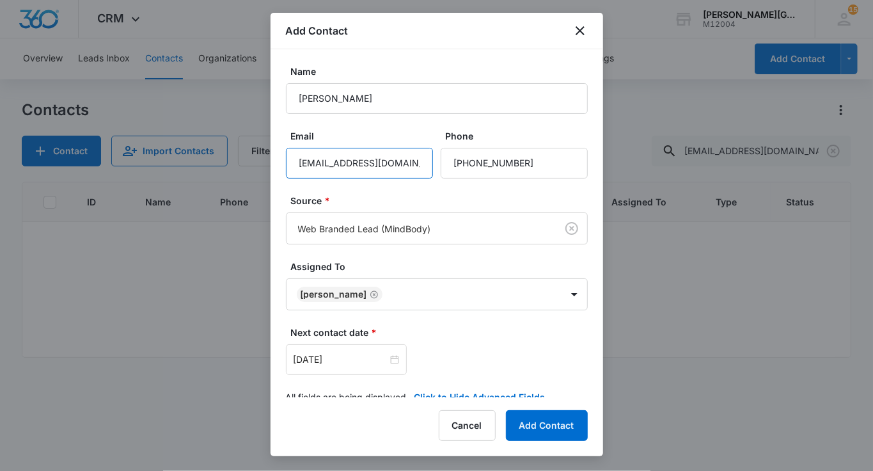
click at [371, 169] on input "jaylim0404@gmail.com" at bounding box center [359, 163] width 147 height 31
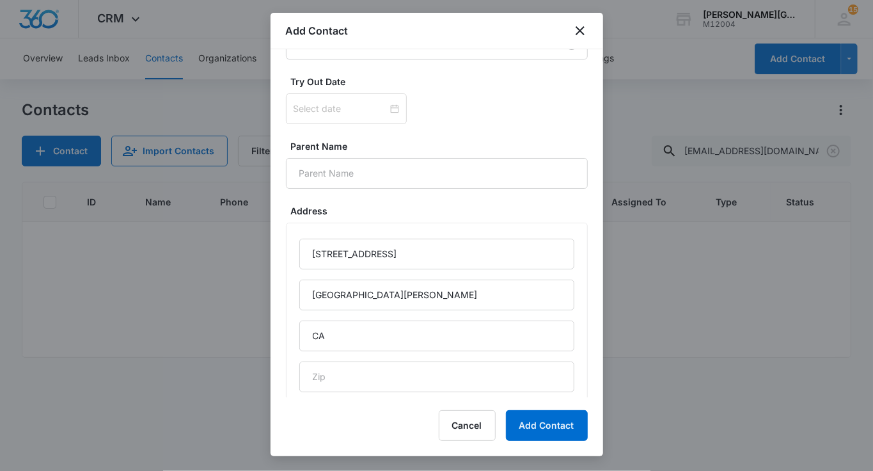
scroll to position [783, 0]
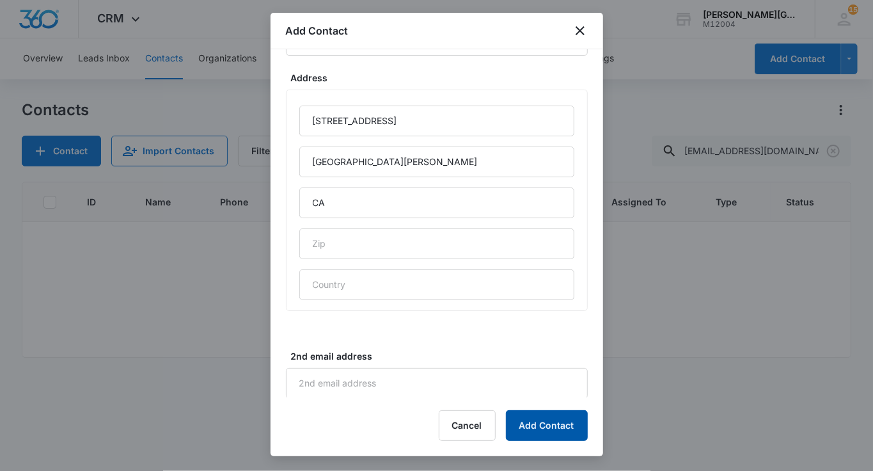
click at [546, 419] on button "Add Contact" at bounding box center [547, 425] width 82 height 31
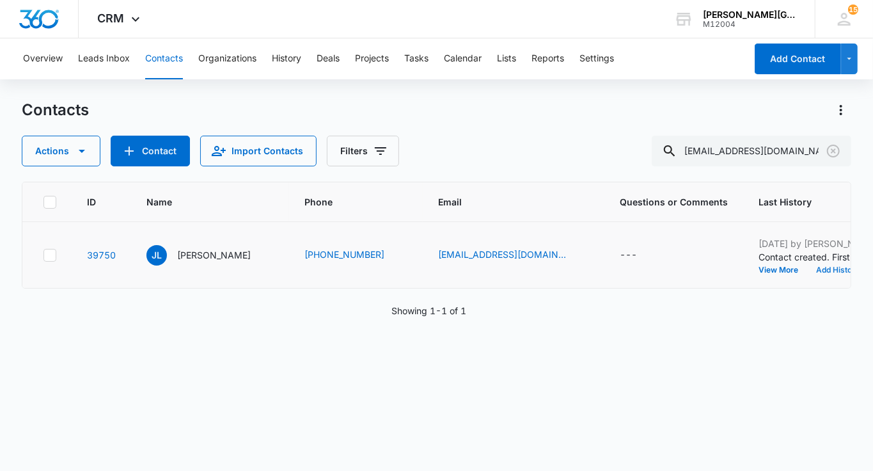
click at [807, 274] on button "Add History" at bounding box center [837, 270] width 61 height 8
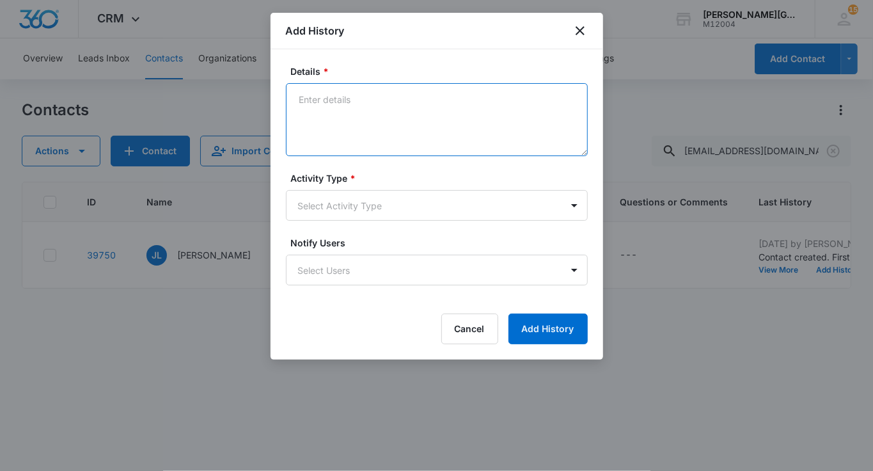
click at [383, 120] on textarea "Details *" at bounding box center [437, 119] width 302 height 73
paste textarea "Hello Jay, Hope this email finds you well! We noticed that you created an accou…"
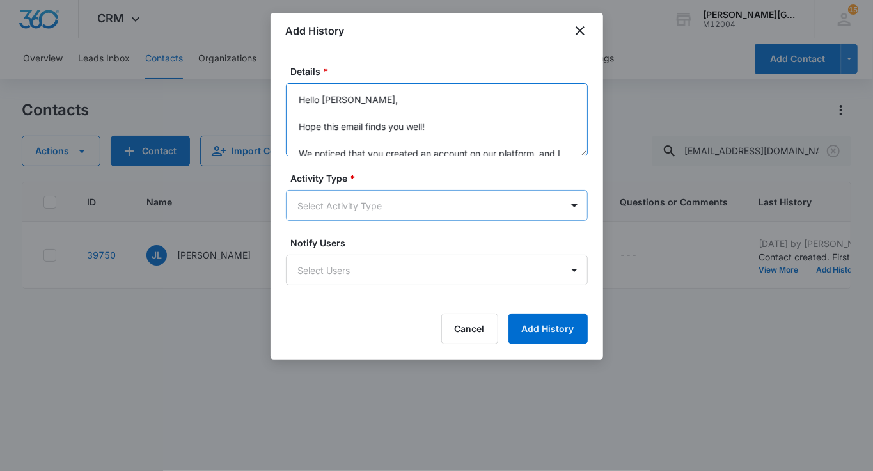
type textarea "Hello Jay, Hope this email finds you well! We noticed that you created an accou…"
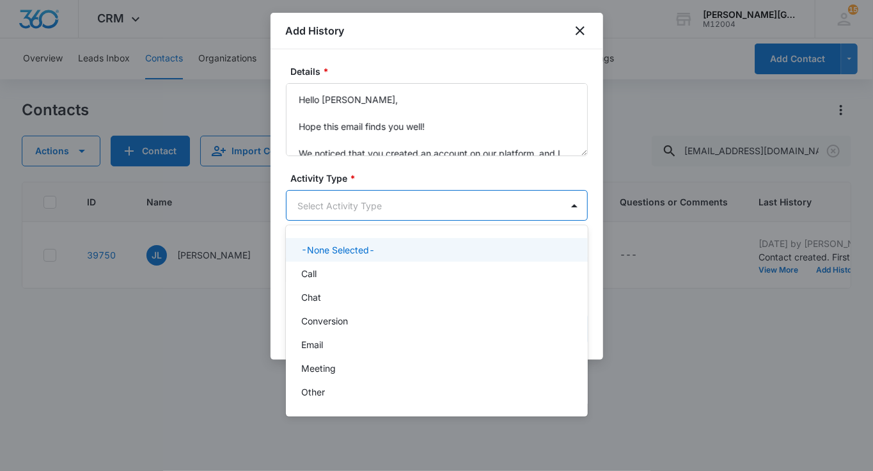
click at [342, 209] on body "CRM Apps Reputation Websites Forms CRM Email Social Shop Payments POS Content A…" at bounding box center [436, 235] width 873 height 471
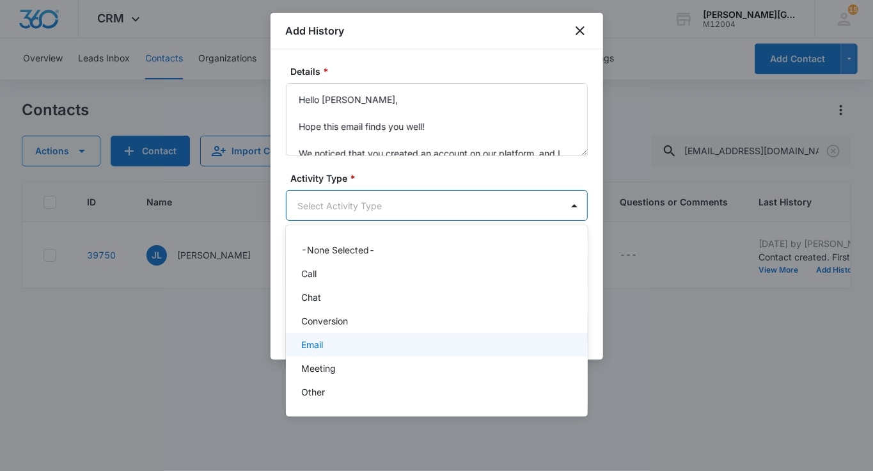
click at [323, 344] on p "Email" at bounding box center [312, 344] width 22 height 13
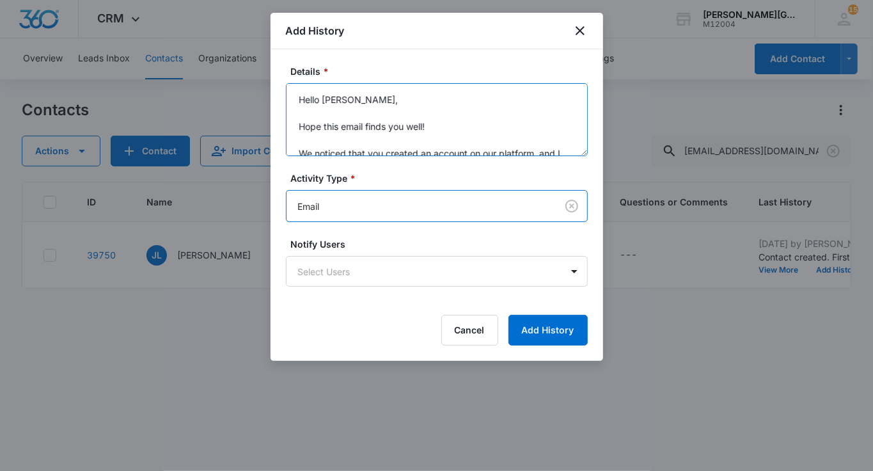
click at [362, 93] on textarea "Hello Jay, Hope this email finds you well! We noticed that you created an accou…" at bounding box center [437, 119] width 302 height 73
click at [329, 203] on body "CRM Apps Reputation Websites Forms CRM Email Social Shop Payments POS Content A…" at bounding box center [436, 235] width 873 height 471
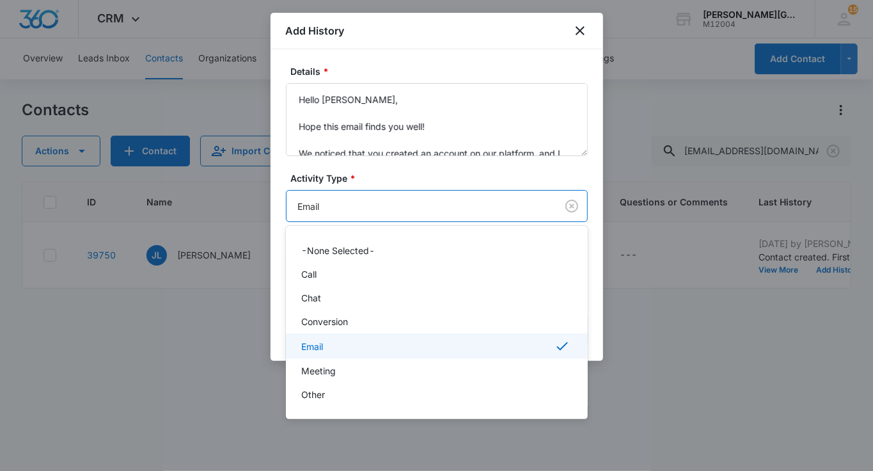
click at [324, 349] on div "Email" at bounding box center [435, 345] width 269 height 15
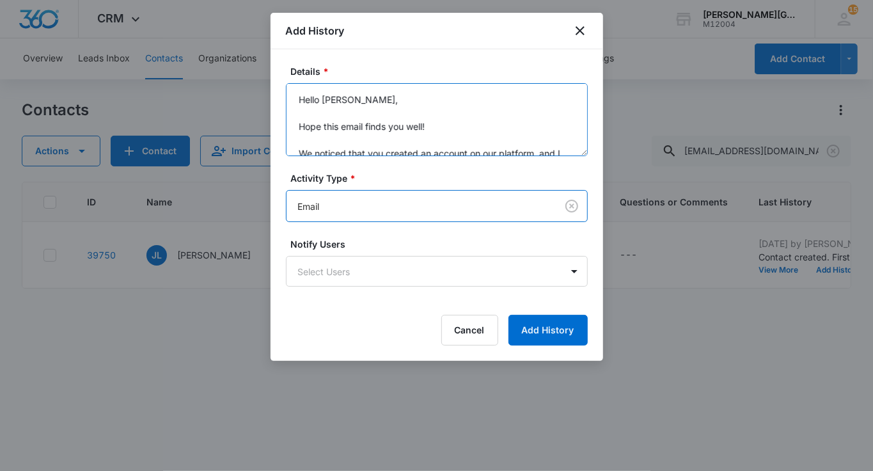
click at [375, 104] on textarea "Hello Jay, Hope this email finds you well! We noticed that you created an accou…" at bounding box center [437, 119] width 302 height 73
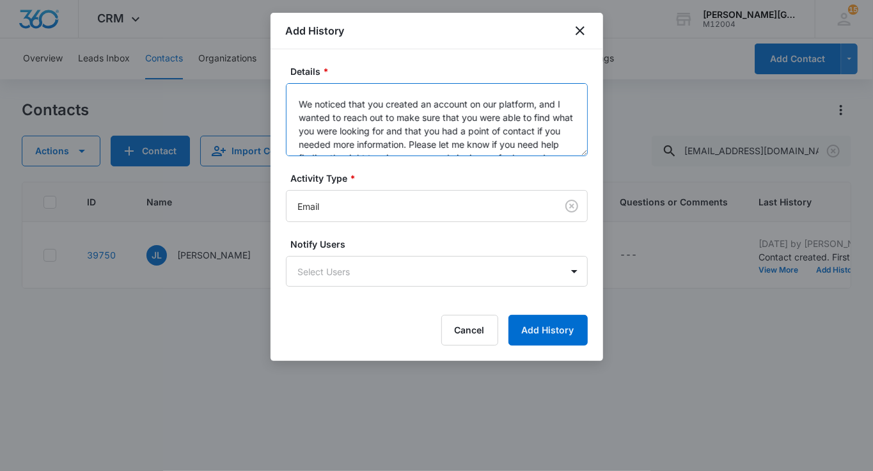
scroll to position [147, 0]
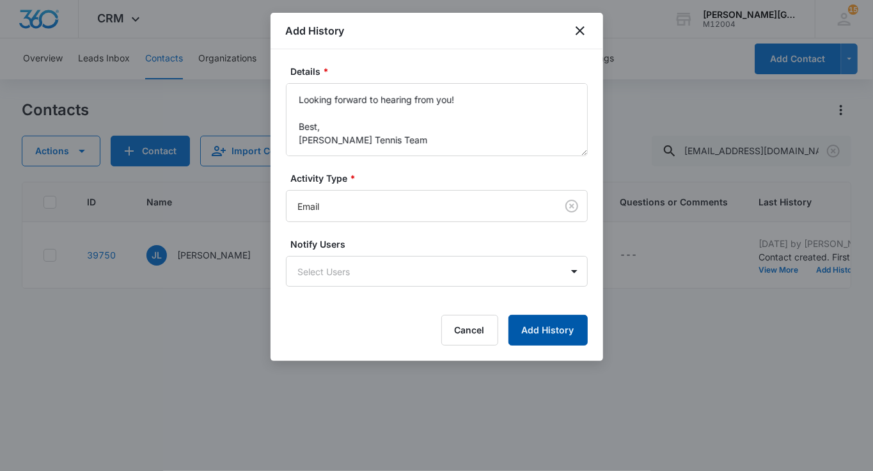
click at [548, 322] on button "Add History" at bounding box center [547, 330] width 79 height 31
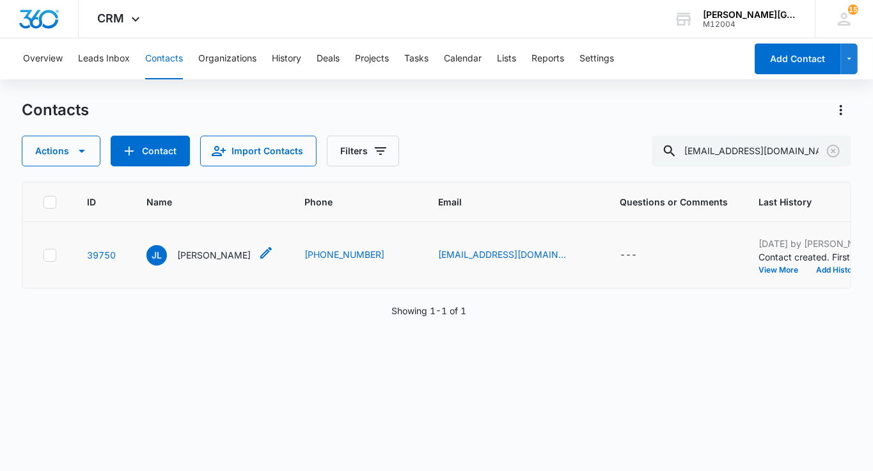
click at [198, 262] on p "Jay Lim" at bounding box center [214, 254] width 74 height 13
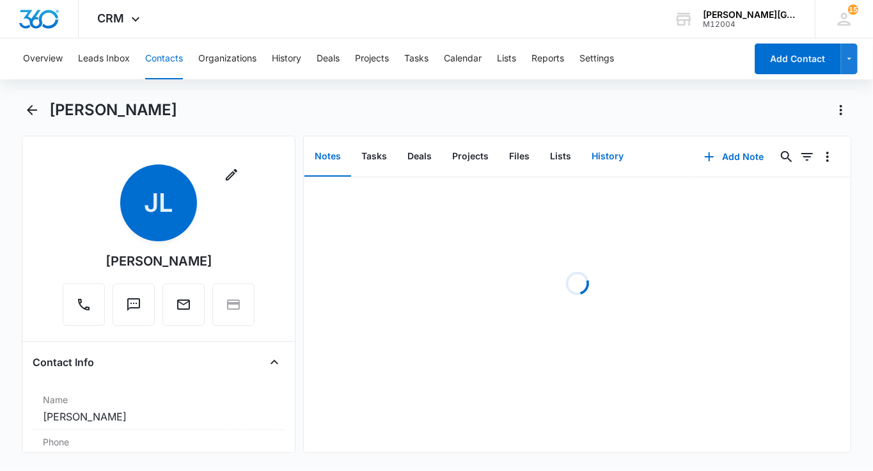
click at [608, 162] on button "History" at bounding box center [607, 157] width 52 height 40
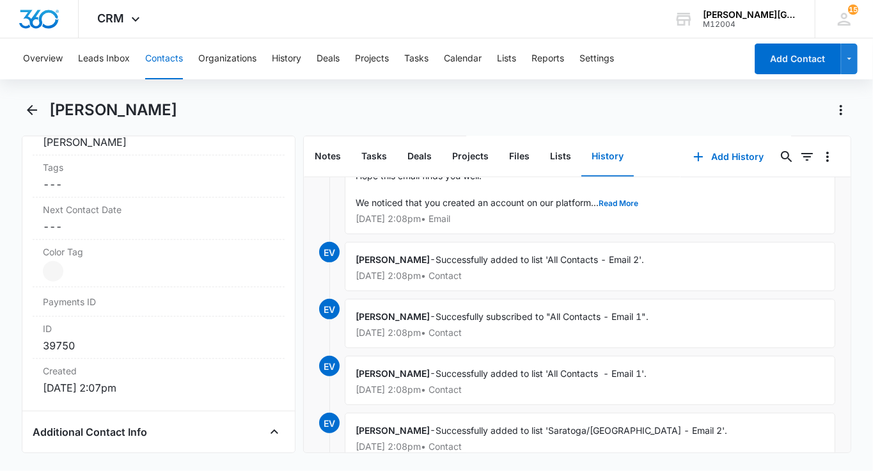
scroll to position [684, 0]
click at [118, 208] on label "Next Contact Date" at bounding box center [159, 208] width 232 height 13
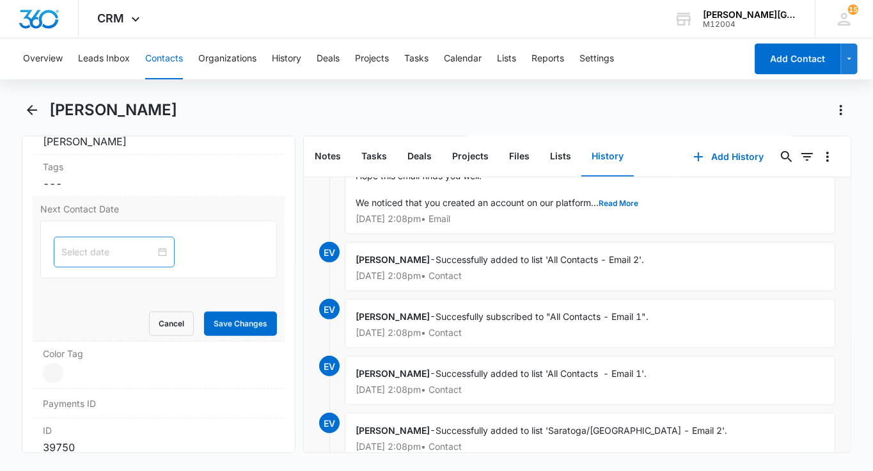
click at [86, 237] on div at bounding box center [114, 252] width 121 height 31
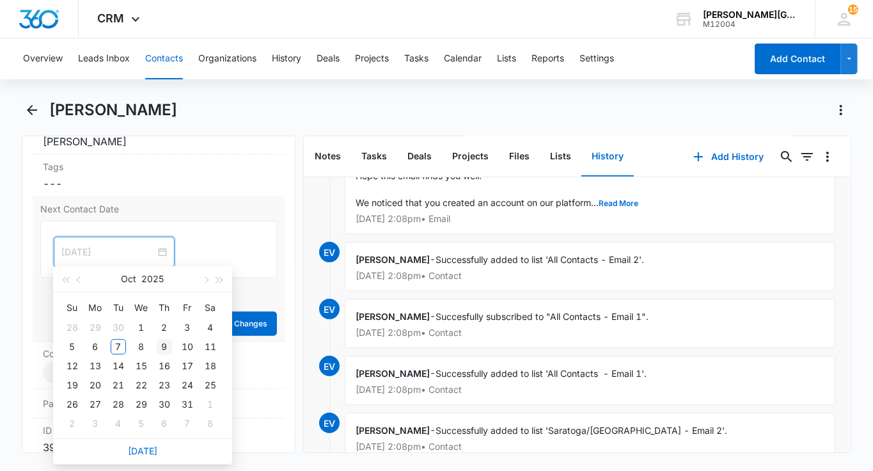
click at [163, 347] on div "9" at bounding box center [164, 346] width 15 height 15
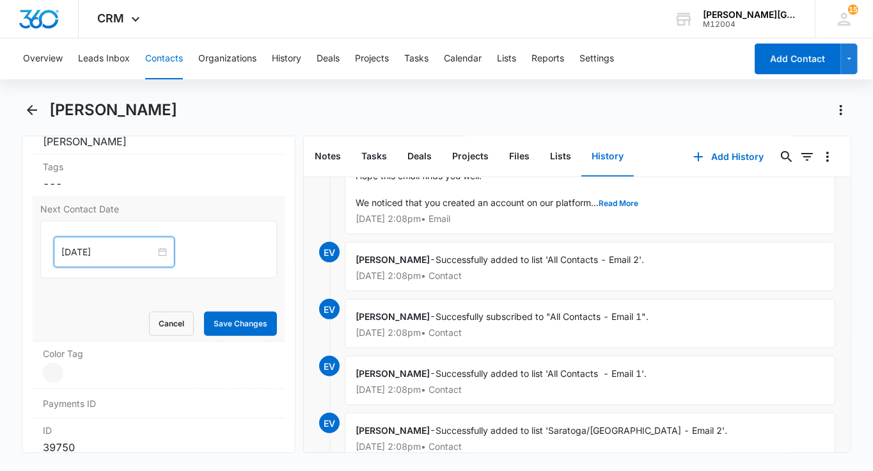
click at [98, 258] on div "Oct 9, 2025" at bounding box center [114, 252] width 121 height 31
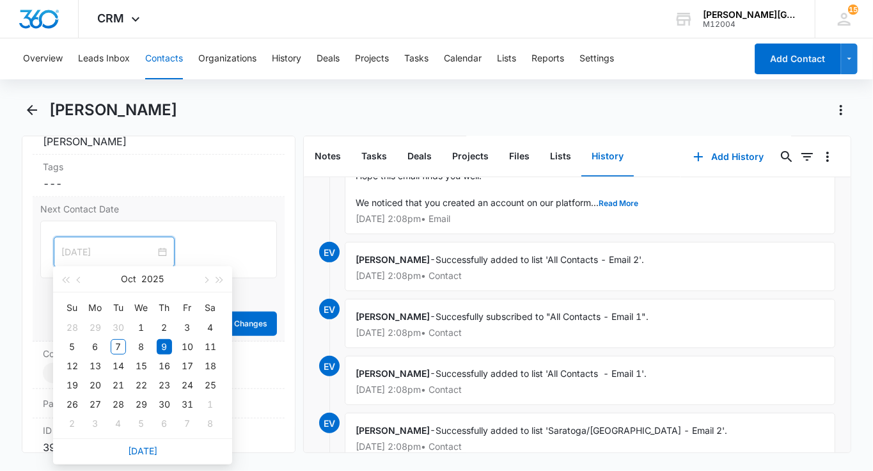
type input "Oct 9, 2025"
click at [159, 348] on div "9" at bounding box center [164, 346] width 15 height 15
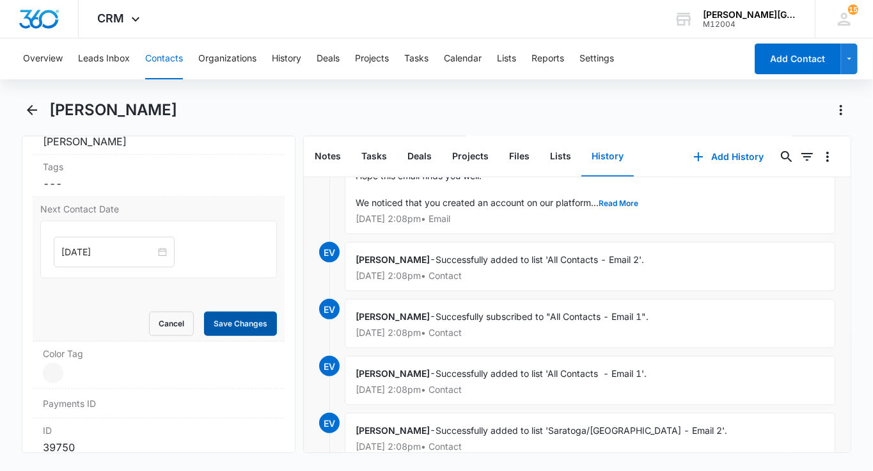
click at [244, 320] on button "Save Changes" at bounding box center [240, 323] width 73 height 24
click at [164, 62] on button "Contacts" at bounding box center [164, 58] width 38 height 41
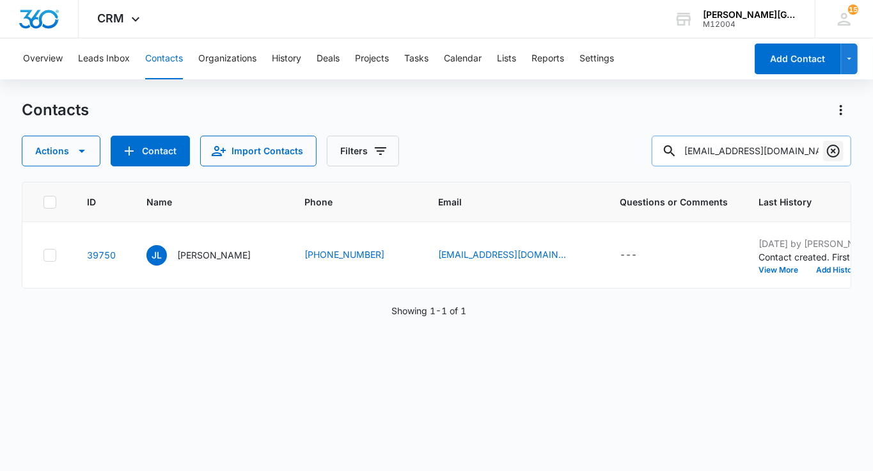
click at [829, 148] on icon "Clear" at bounding box center [833, 150] width 15 height 15
